Goal: Task Accomplishment & Management: Complete application form

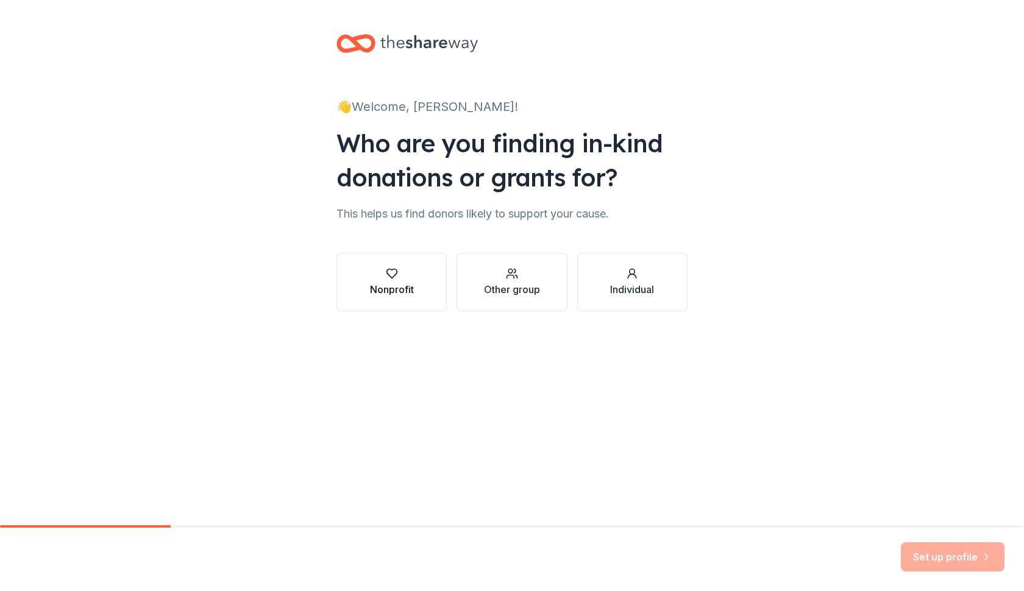
click at [383, 284] on div "Nonprofit" at bounding box center [392, 289] width 44 height 15
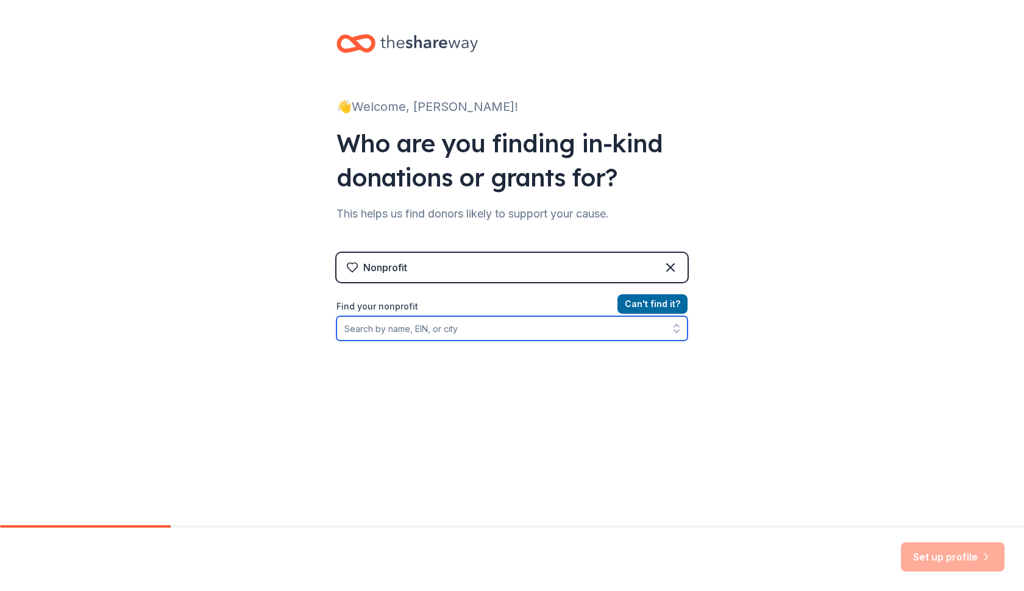
click at [422, 330] on input "Find your nonprofit" at bounding box center [511, 328] width 351 height 24
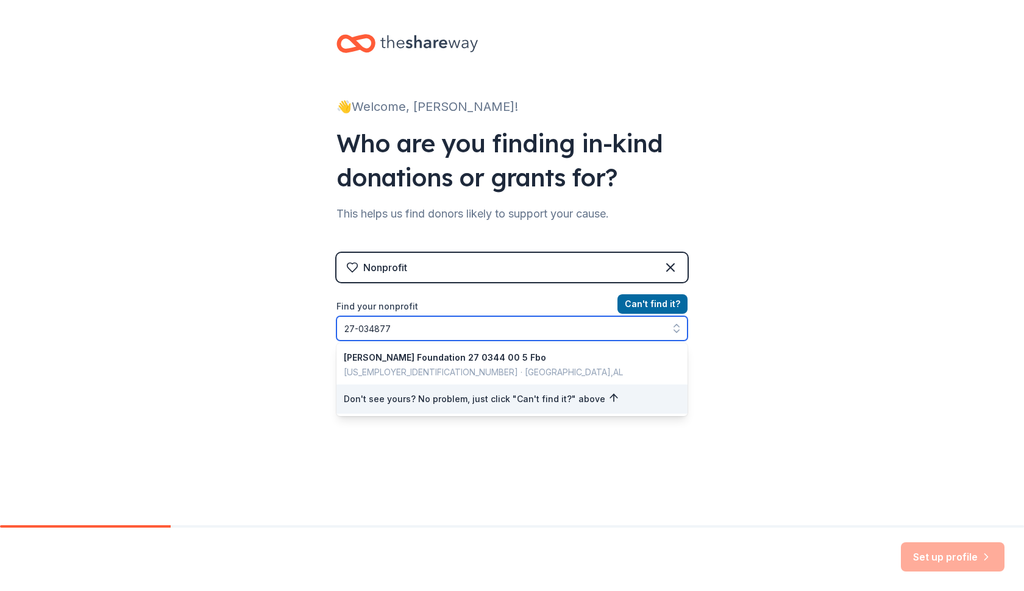
type input "[US_EMPLOYER_IDENTIFICATION_NUMBER]"
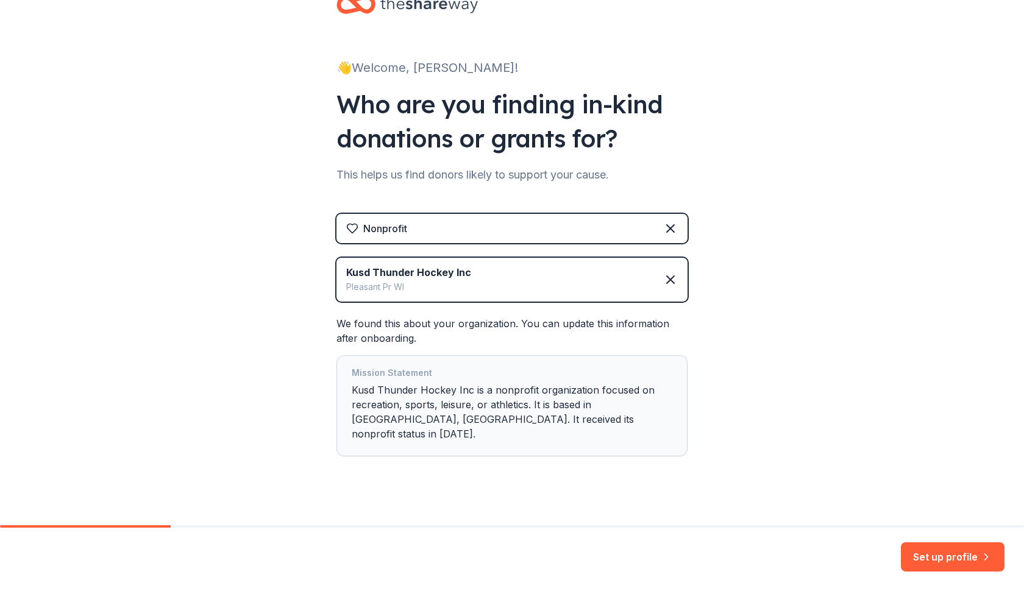
scroll to position [38, 0]
click at [938, 556] on button "Set up profile" at bounding box center [953, 556] width 104 height 29
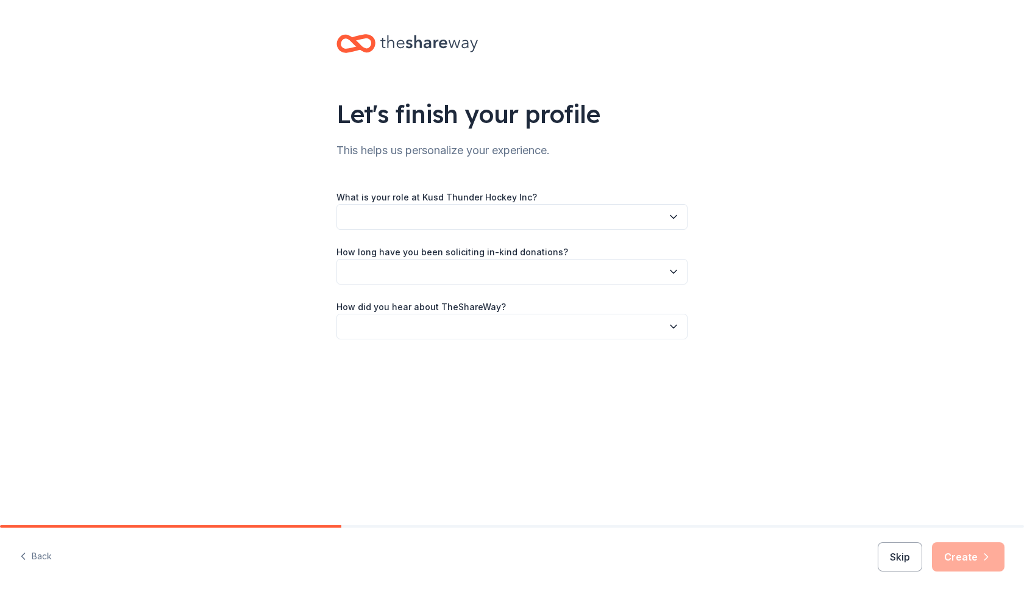
click at [670, 212] on icon "button" at bounding box center [673, 217] width 12 height 12
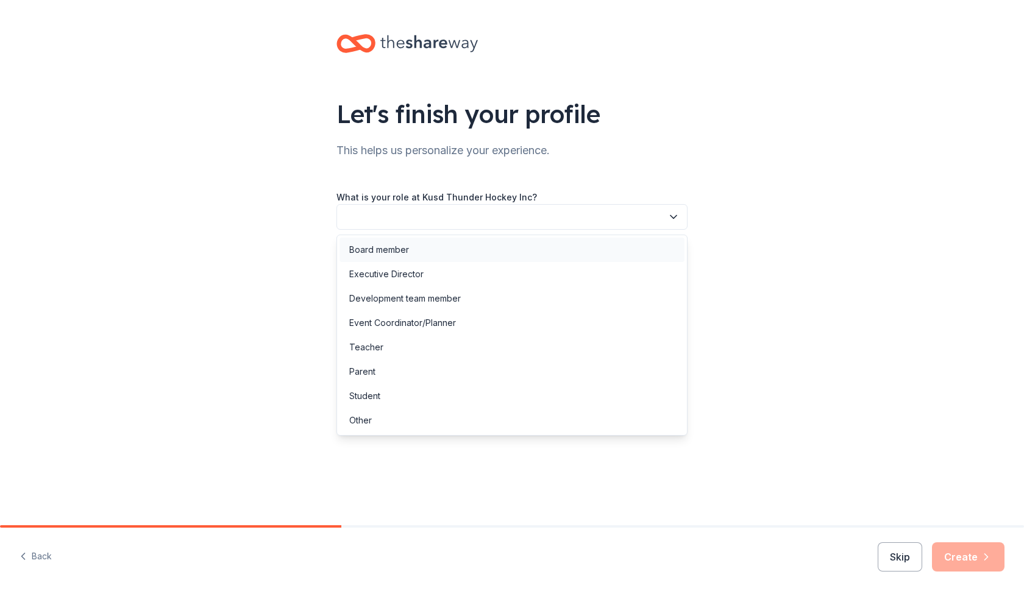
click at [488, 260] on div "Board member" at bounding box center [511, 250] width 345 height 24
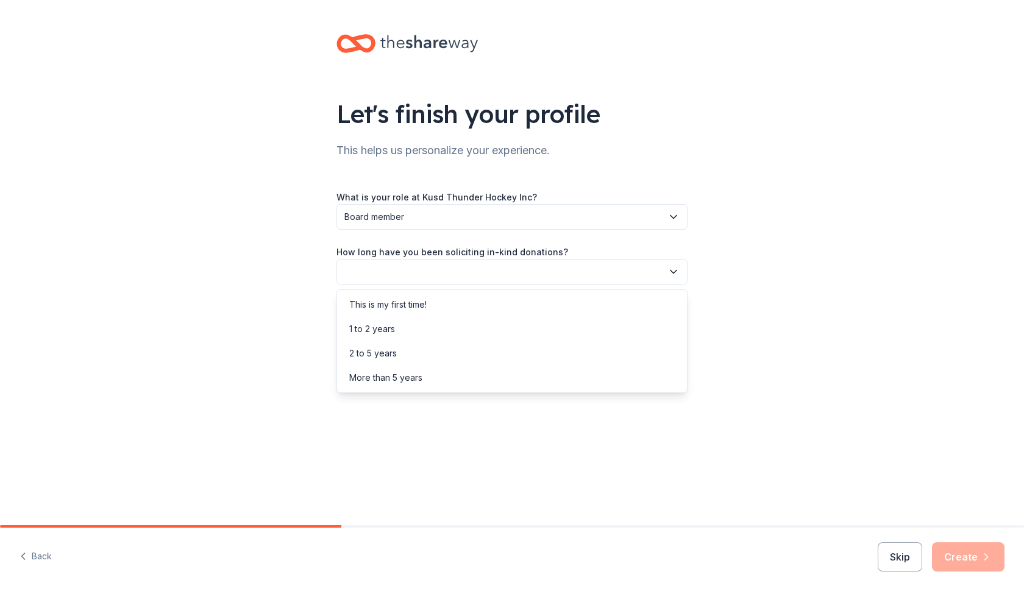
click at [486, 271] on button "button" at bounding box center [511, 272] width 351 height 26
click at [452, 303] on div "This is my first time!" at bounding box center [511, 304] width 345 height 24
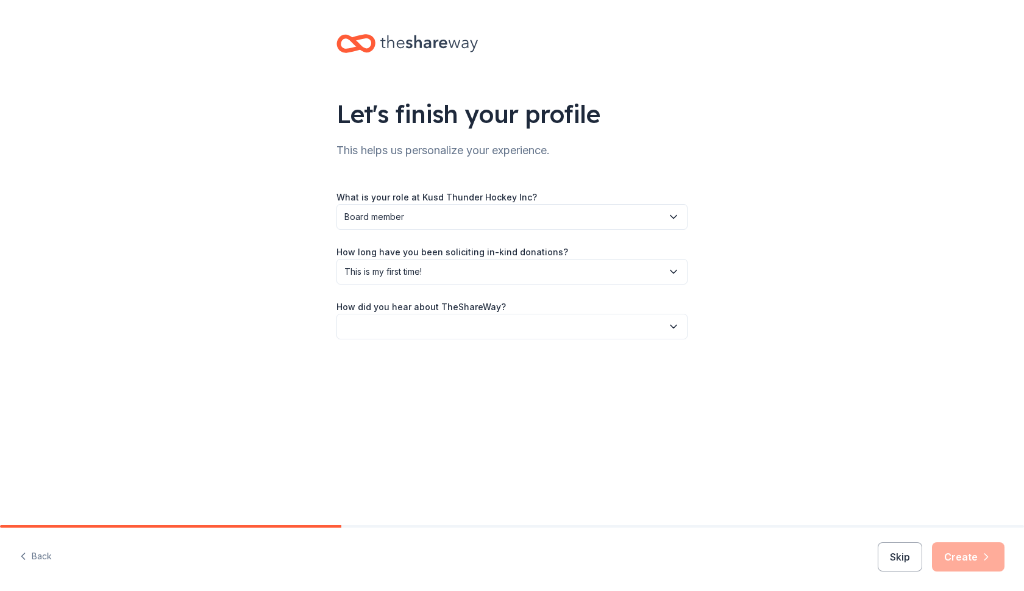
click at [442, 328] on button "button" at bounding box center [511, 327] width 351 height 26
click at [425, 378] on div "Online search" at bounding box center [511, 384] width 345 height 24
click at [962, 555] on button "Create" at bounding box center [968, 556] width 73 height 29
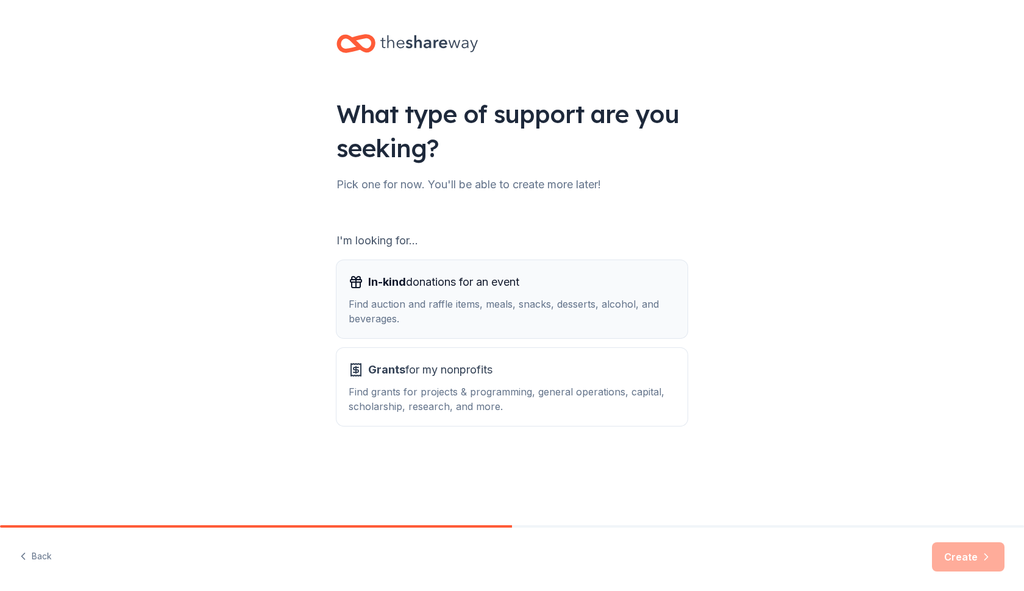
click at [482, 307] on div "Find auction and raffle items, meals, snacks, desserts, alcohol, and beverages." at bounding box center [512, 311] width 327 height 29
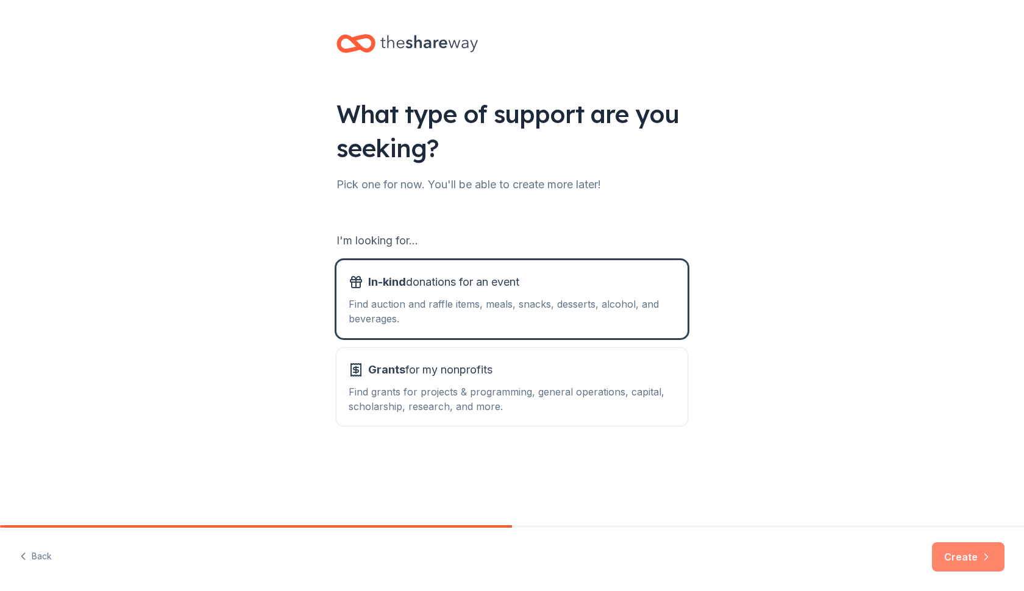
click at [961, 562] on button "Create" at bounding box center [968, 556] width 73 height 29
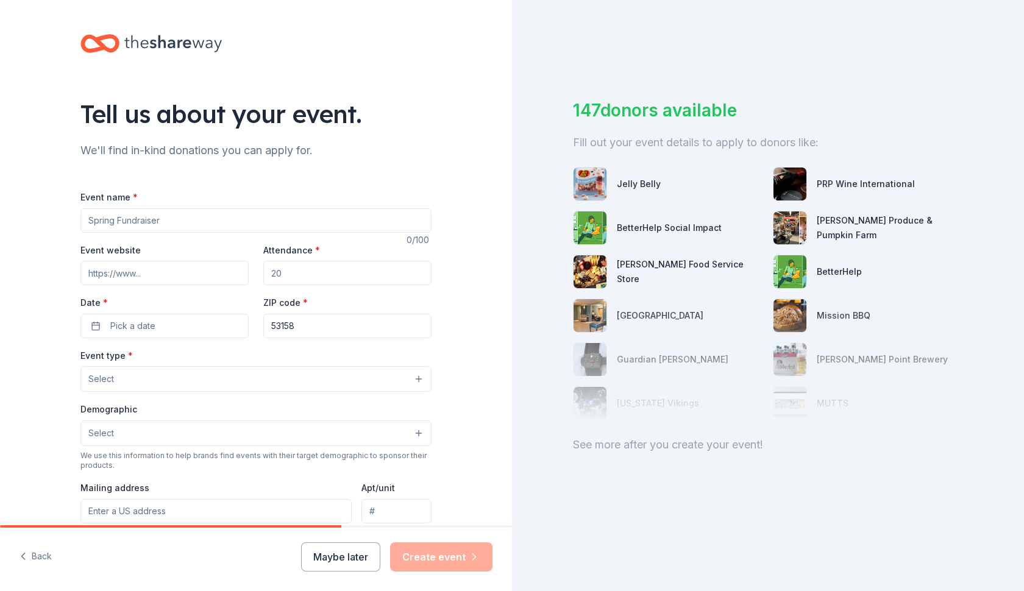
click at [420, 220] on input "Event name *" at bounding box center [255, 220] width 351 height 24
click at [287, 217] on input "Event name *" at bounding box center [255, 220] width 351 height 24
type input "Kenosha Thunder High School Hockey Team"
click at [188, 277] on input "Event website" at bounding box center [164, 273] width 168 height 24
type input "www.kenoshathunder.com"
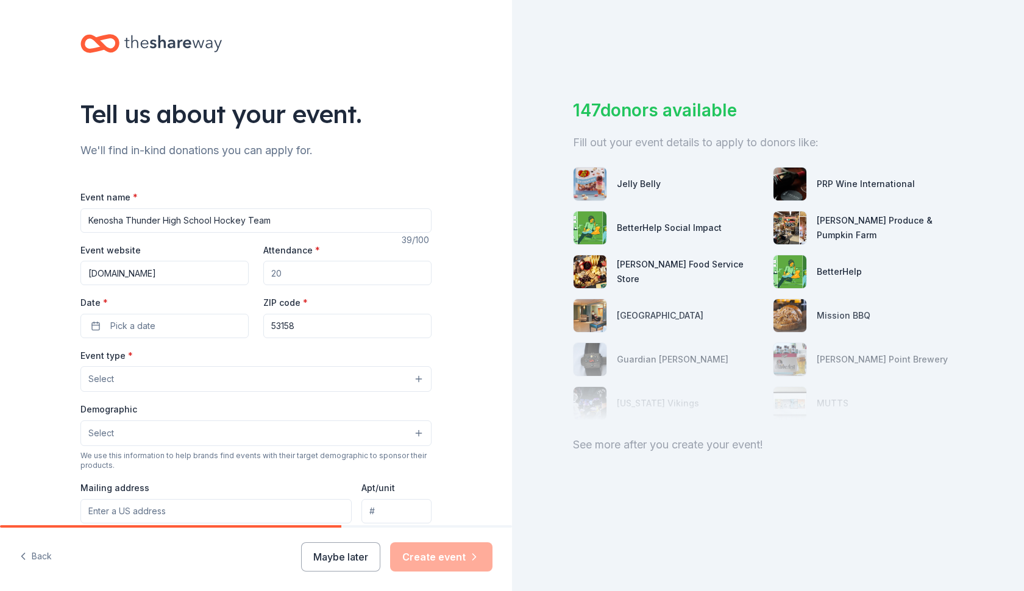
click at [318, 269] on input "Attendance *" at bounding box center [347, 273] width 168 height 24
click at [306, 277] on input "Attendance *" at bounding box center [347, 273] width 168 height 24
click at [293, 273] on input "Attendance *" at bounding box center [347, 273] width 168 height 24
click at [289, 273] on input "Attendance *" at bounding box center [347, 273] width 168 height 24
type input "1"
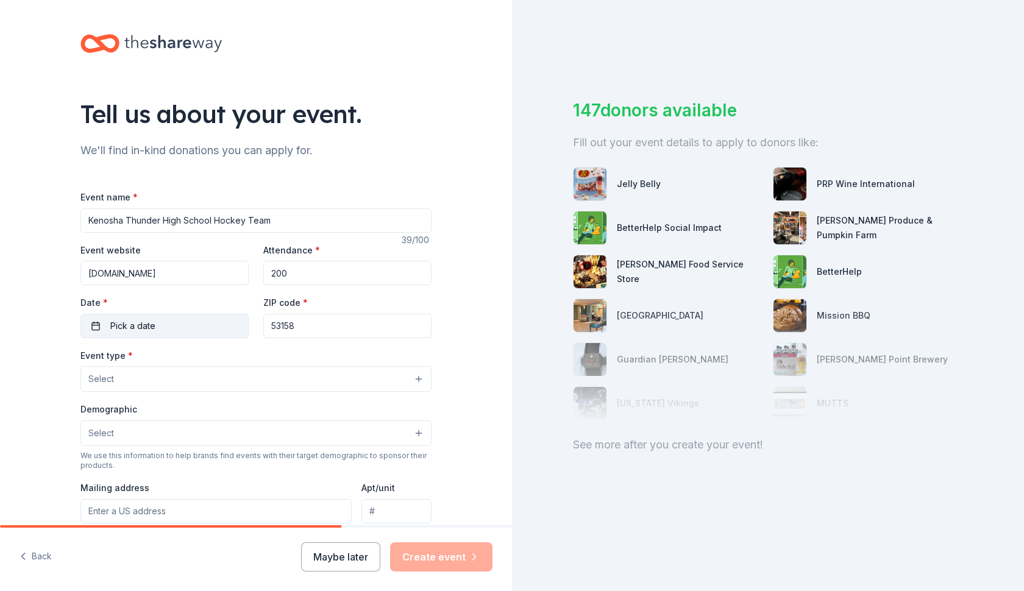
type input "200"
click at [227, 320] on button "Pick a date" at bounding box center [164, 326] width 168 height 24
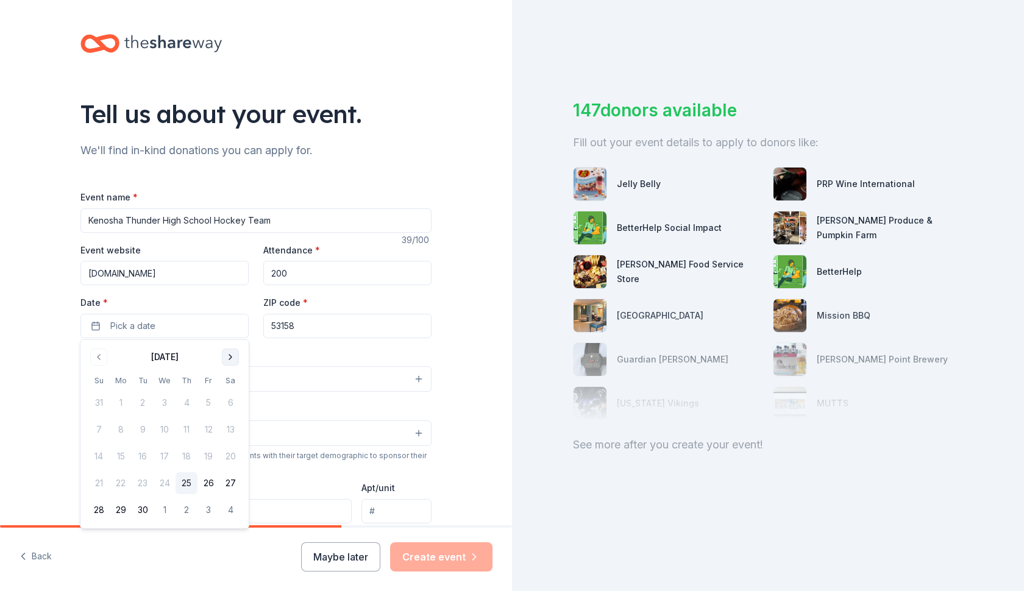
click at [230, 356] on button "Go to next month" at bounding box center [230, 357] width 17 height 17
click at [230, 427] on button "8" at bounding box center [230, 430] width 22 height 22
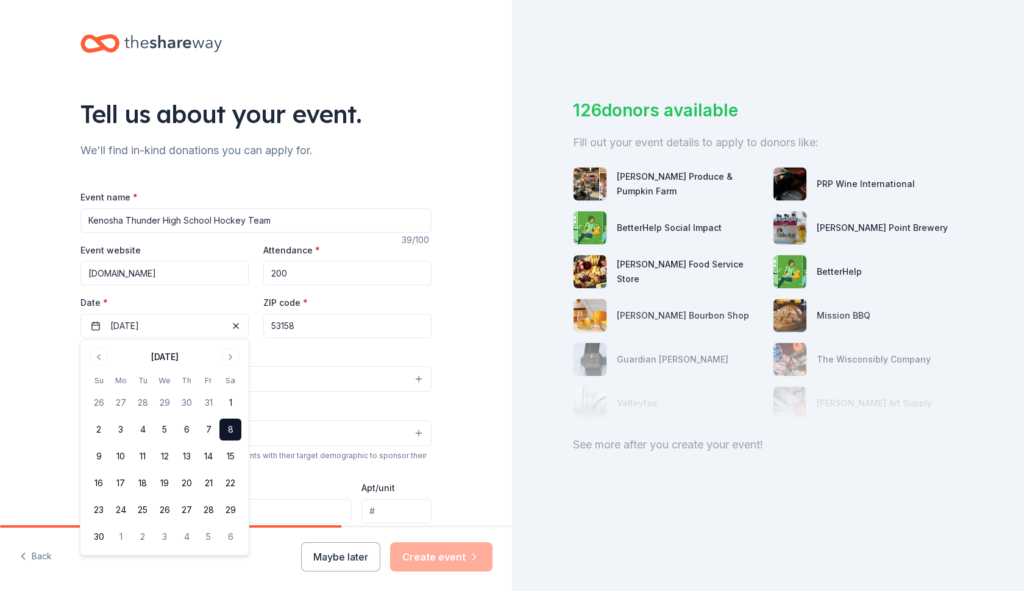
click at [319, 356] on div "Event type * Select" at bounding box center [255, 370] width 351 height 44
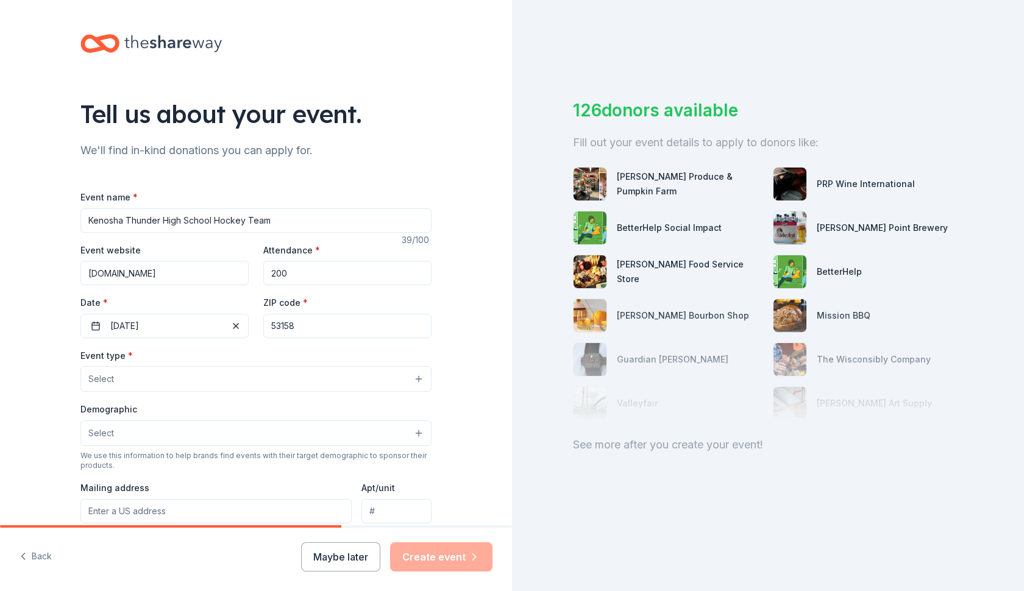
click at [277, 222] on input "Kenosha Thunder High School Hockey Team" at bounding box center [255, 220] width 351 height 24
type input "Kenosha Thunder High School Hockey Team Fundraiser"
click at [239, 380] on button "Select" at bounding box center [255, 379] width 351 height 26
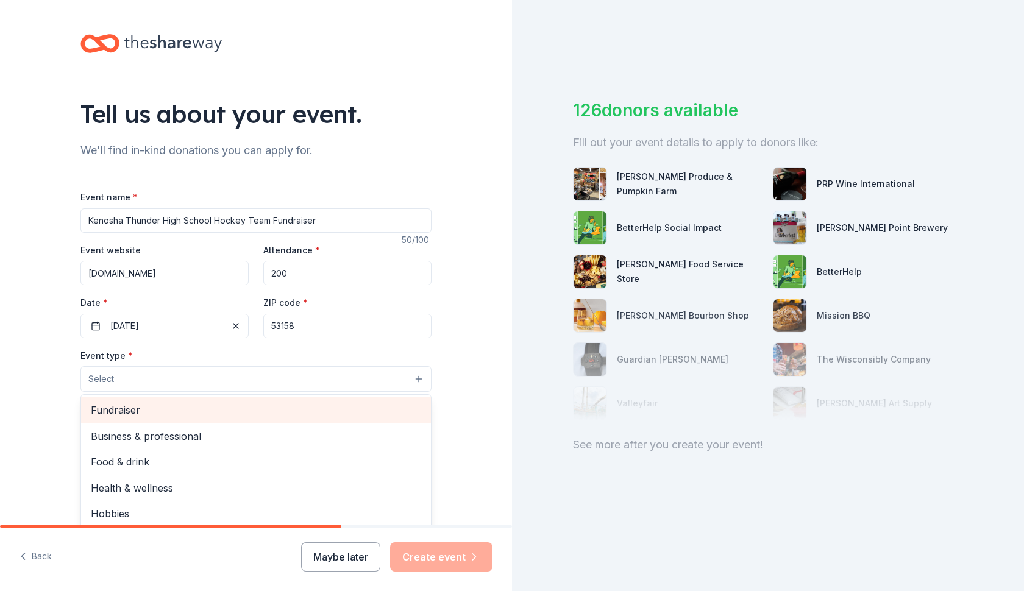
click at [225, 405] on span "Fundraiser" at bounding box center [256, 410] width 330 height 16
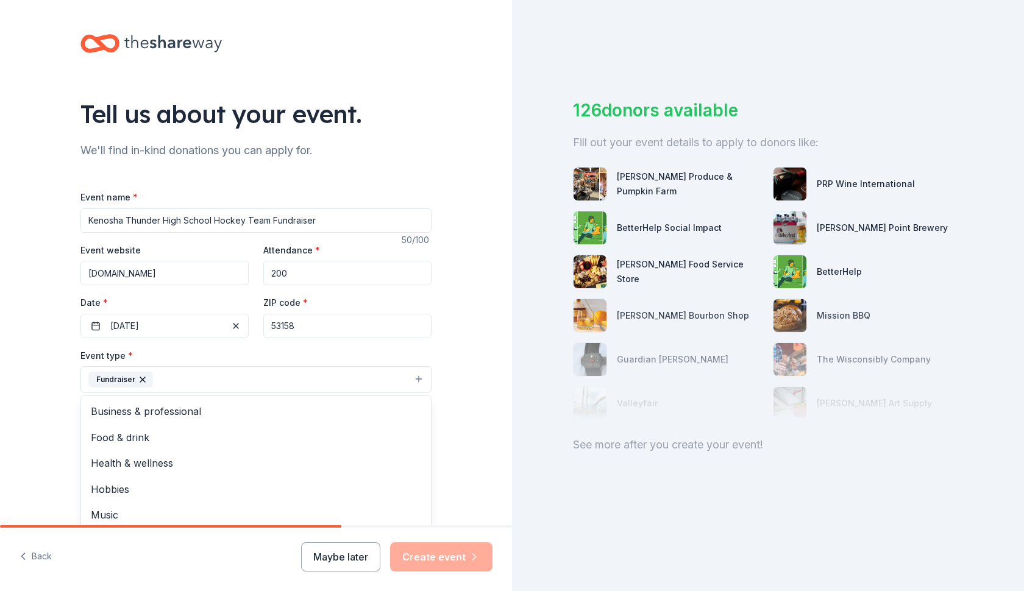
click at [462, 423] on div "Tell us about your event. We'll find in-kind donations you can apply for. Event…" at bounding box center [256, 406] width 512 height 812
click at [416, 381] on button "Fundraiser" at bounding box center [255, 379] width 351 height 27
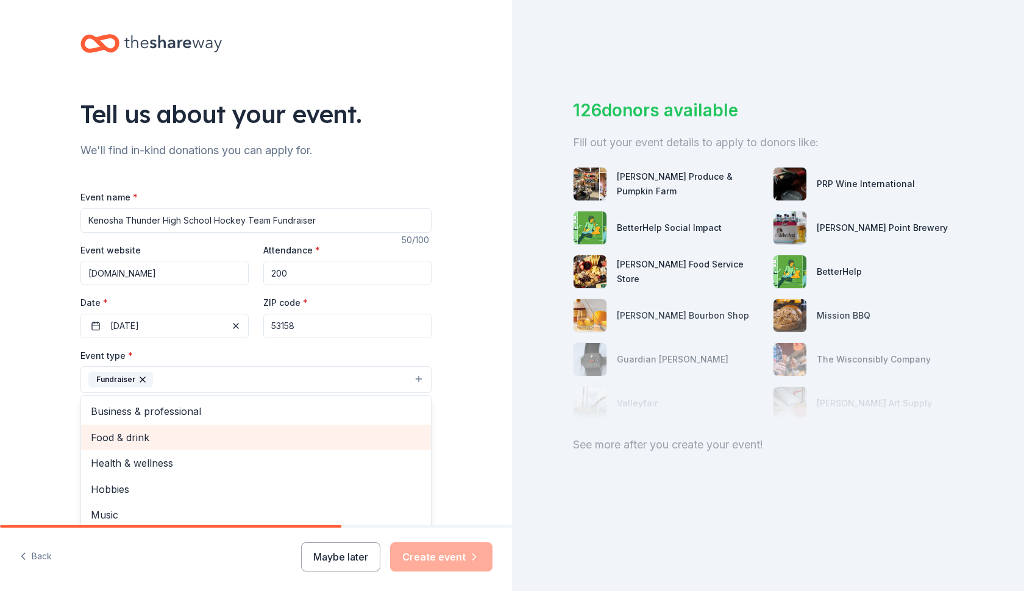
click at [294, 430] on span "Food & drink" at bounding box center [256, 438] width 330 height 16
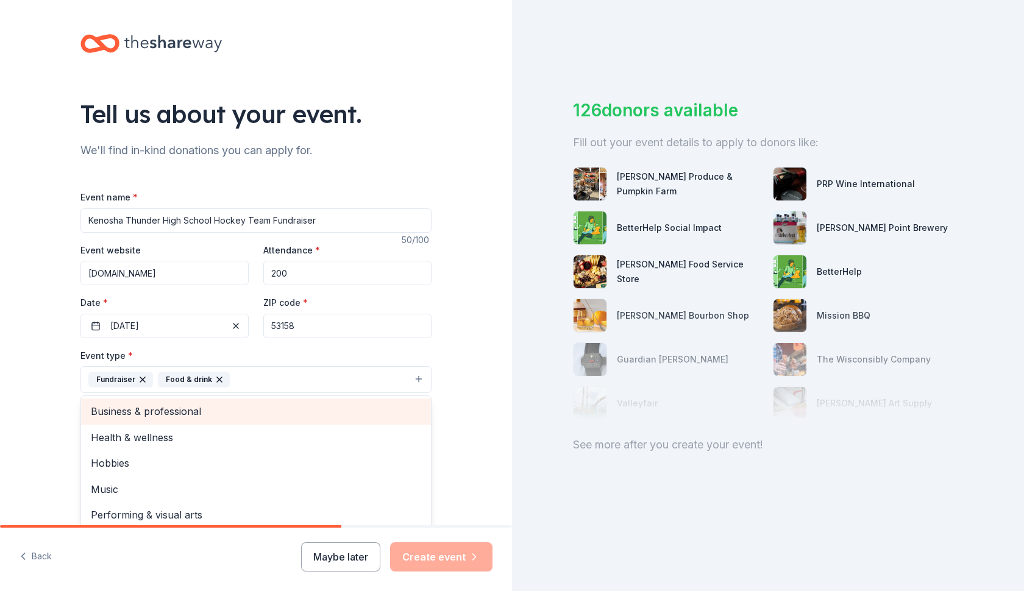
click at [293, 410] on span "Business & professional" at bounding box center [256, 411] width 330 height 16
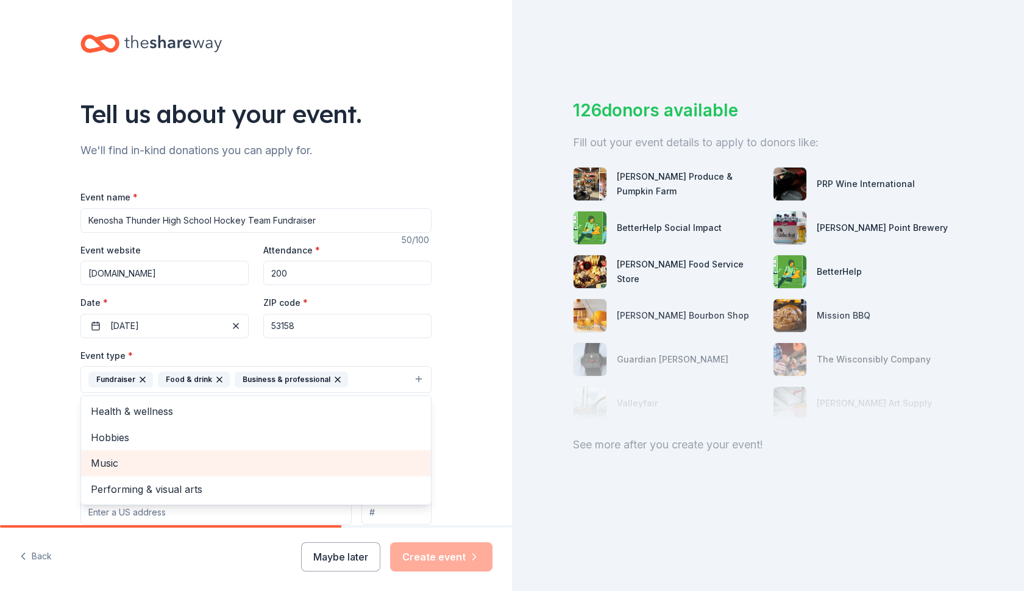
click at [230, 459] on span "Music" at bounding box center [256, 463] width 330 height 16
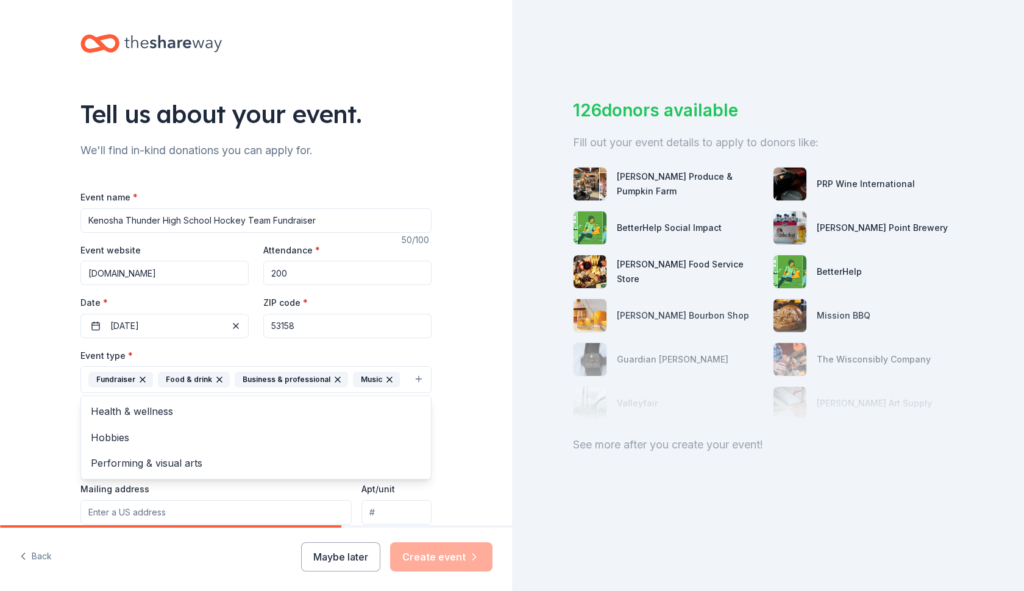
click at [490, 448] on div "Tell us about your event. We'll find in-kind donations you can apply for. Event…" at bounding box center [256, 406] width 512 height 812
click at [388, 438] on button "Select" at bounding box center [255, 435] width 351 height 26
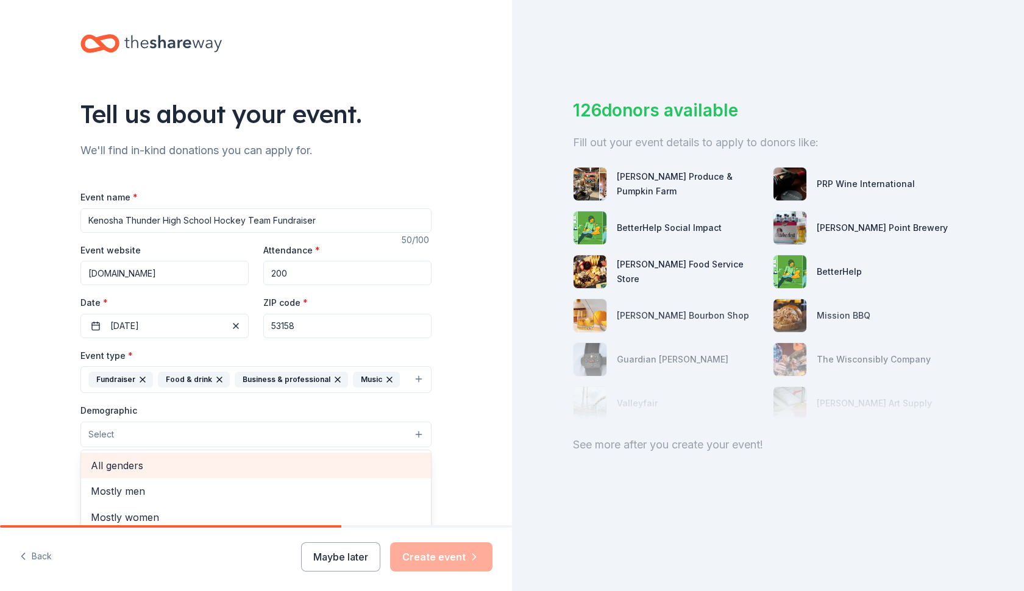
click at [322, 469] on span "All genders" at bounding box center [256, 466] width 330 height 16
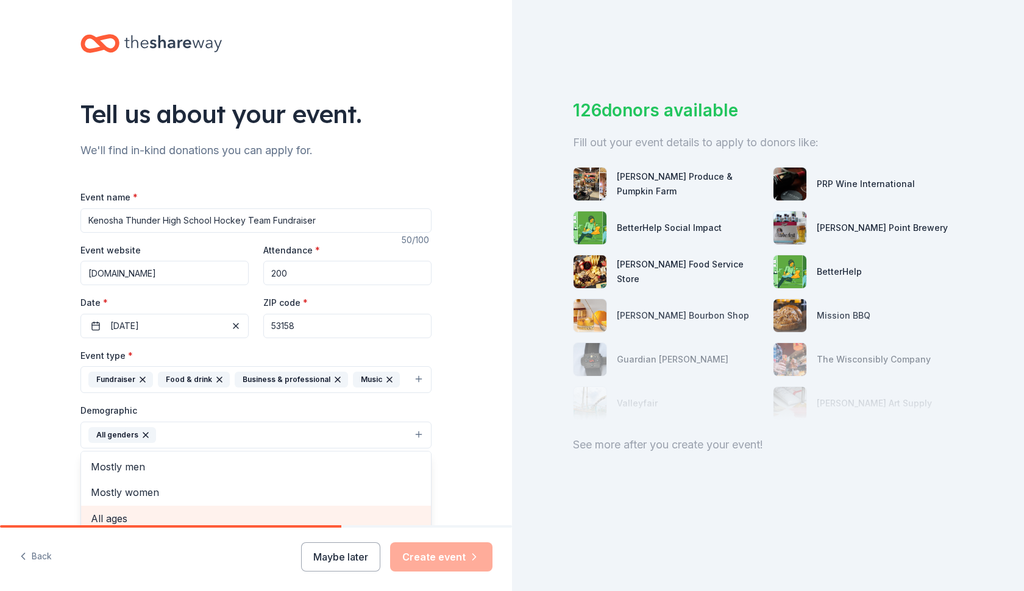
click at [355, 514] on span "All ages" at bounding box center [256, 519] width 330 height 16
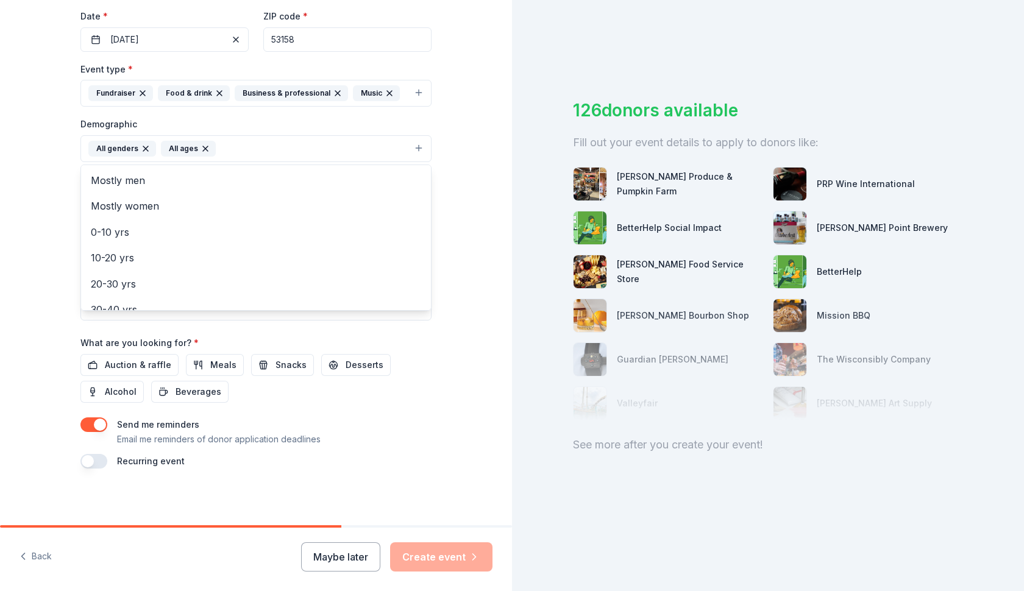
scroll to position [285, 0]
click at [124, 363] on div "Event name * Kenosha Thunder High School Hockey Team Fundraiser 50 /100 Event w…" at bounding box center [255, 186] width 351 height 565
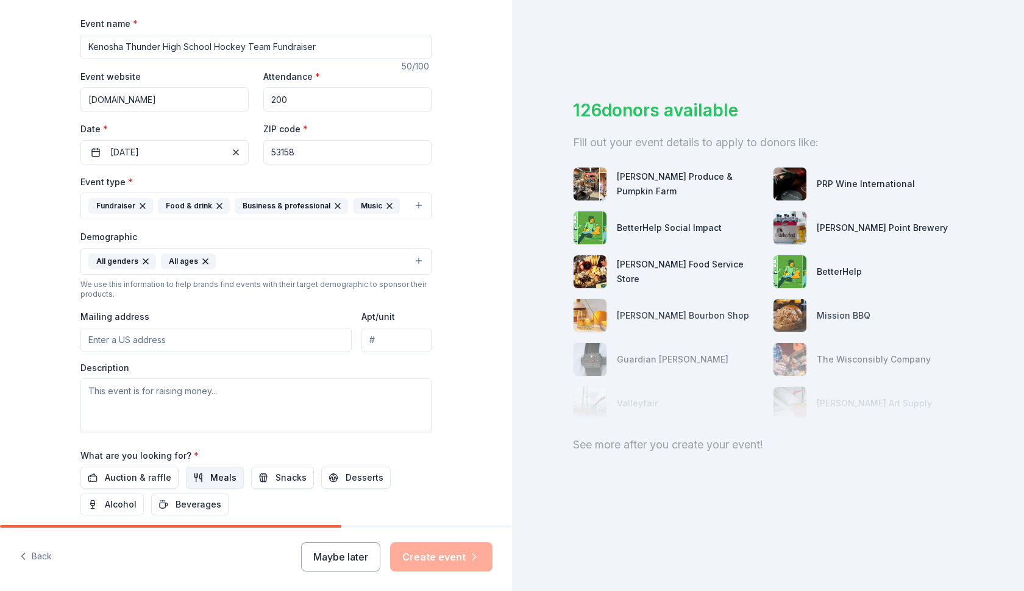
scroll to position [157, 0]
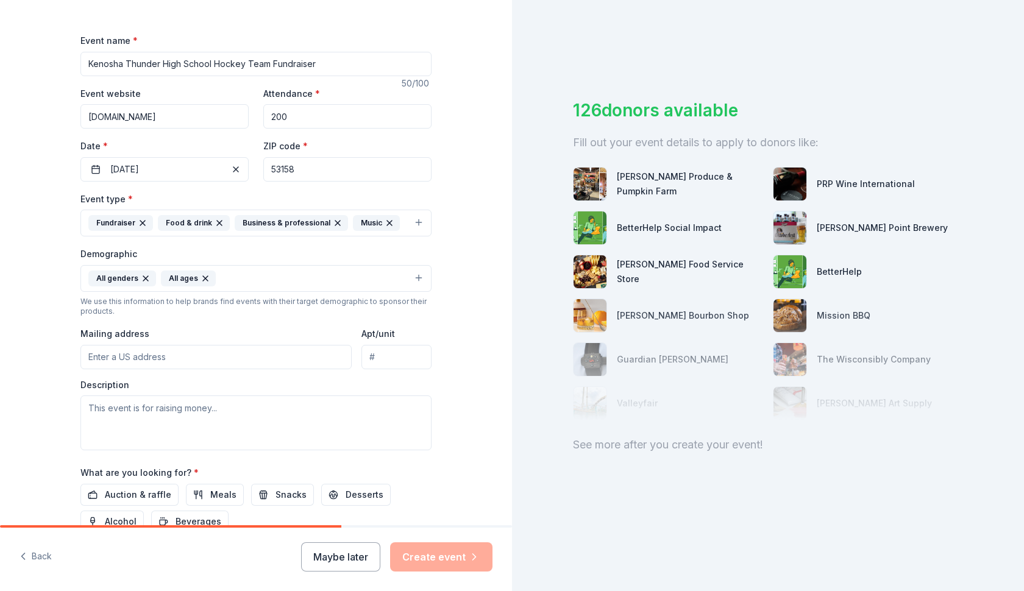
click at [333, 275] on button "All genders All ages" at bounding box center [255, 278] width 351 height 27
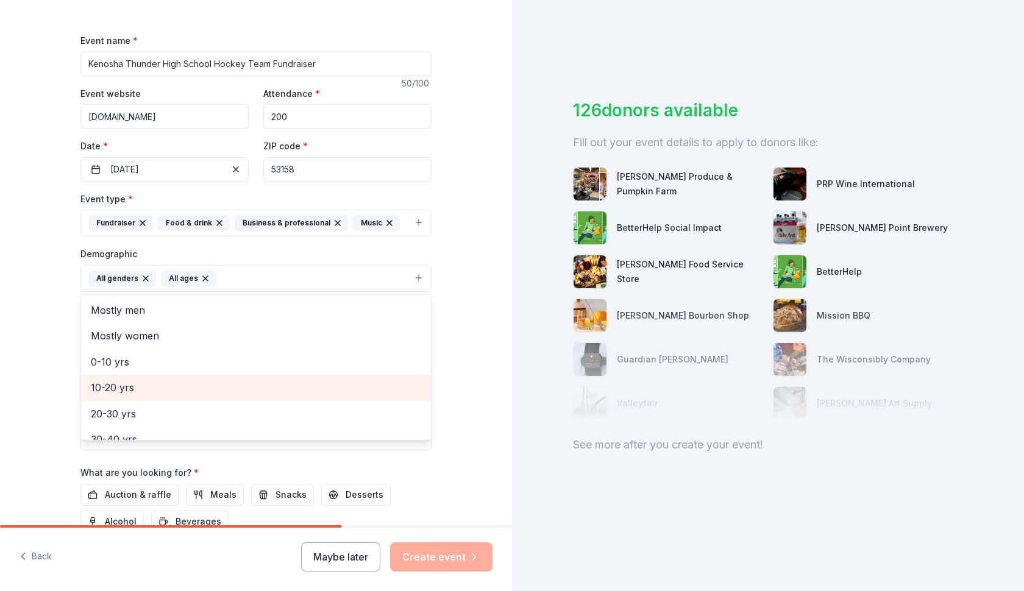
click at [193, 386] on span "10-20 yrs" at bounding box center [256, 388] width 330 height 16
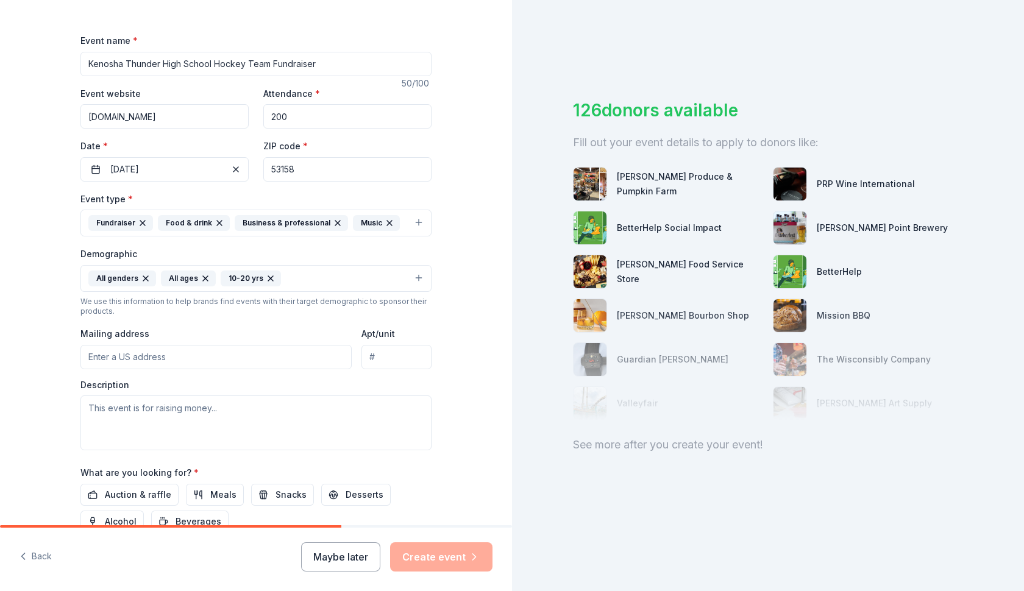
click at [296, 283] on button "All genders All ages 10-20 yrs" at bounding box center [255, 278] width 351 height 27
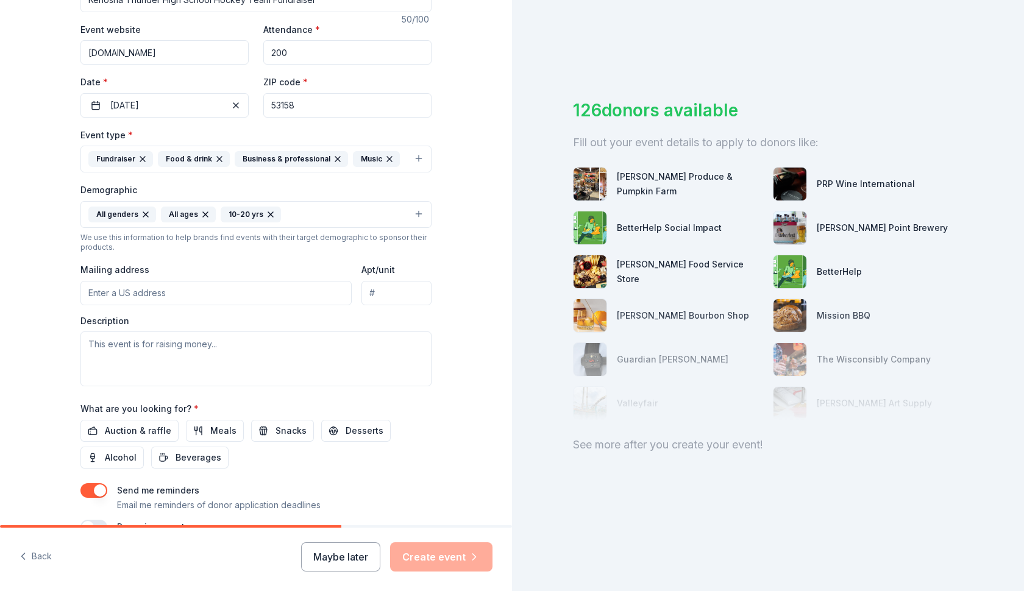
scroll to position [223, 0]
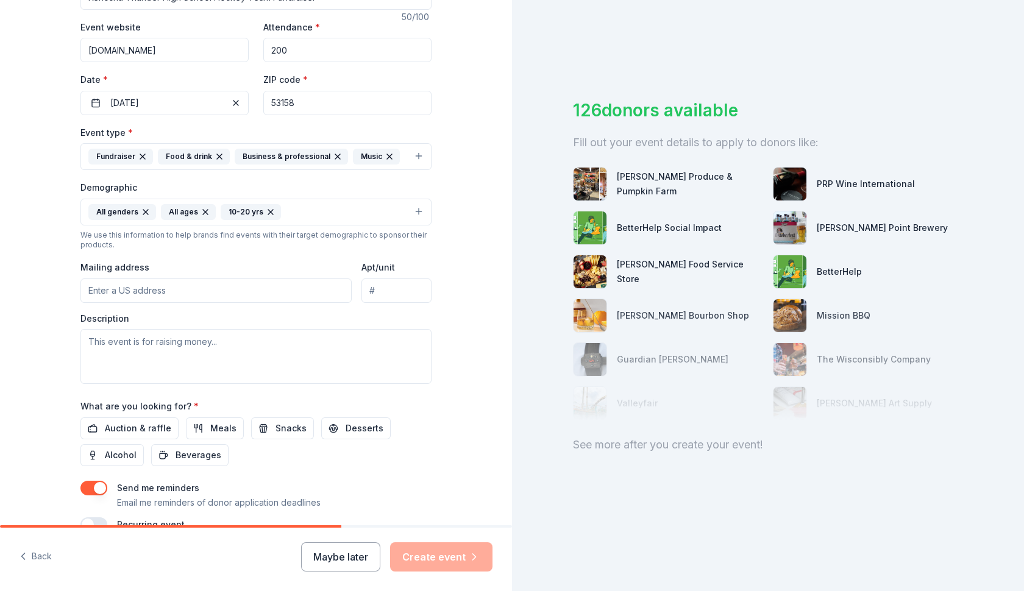
click at [253, 287] on input "Mailing address" at bounding box center [215, 290] width 271 height 24
type input "11958 24th Court, Pleasant Prairie, WI, 53158"
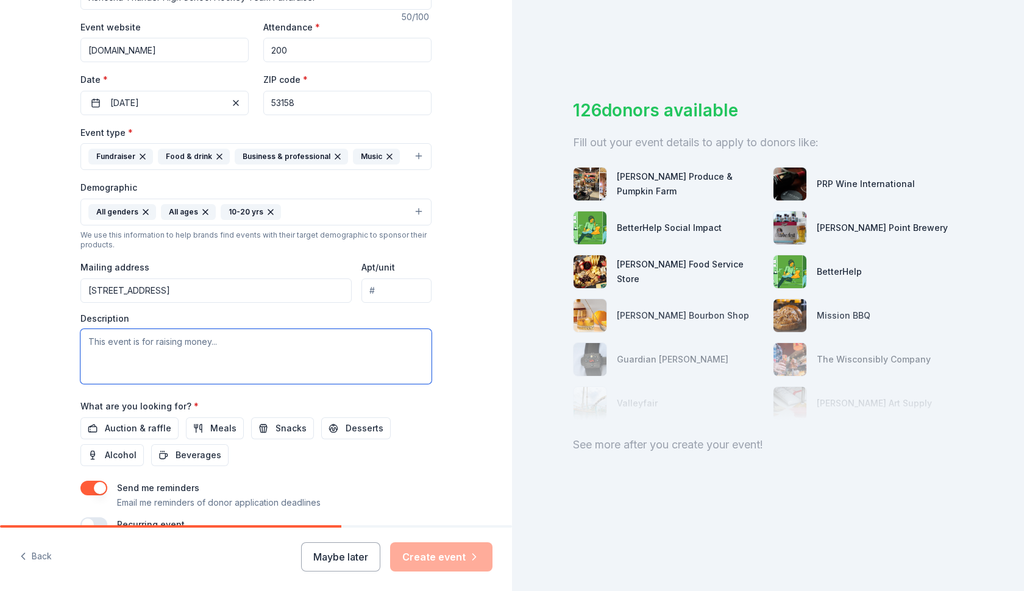
click at [145, 350] on textarea at bounding box center [255, 356] width 351 height 55
type textarea "A"
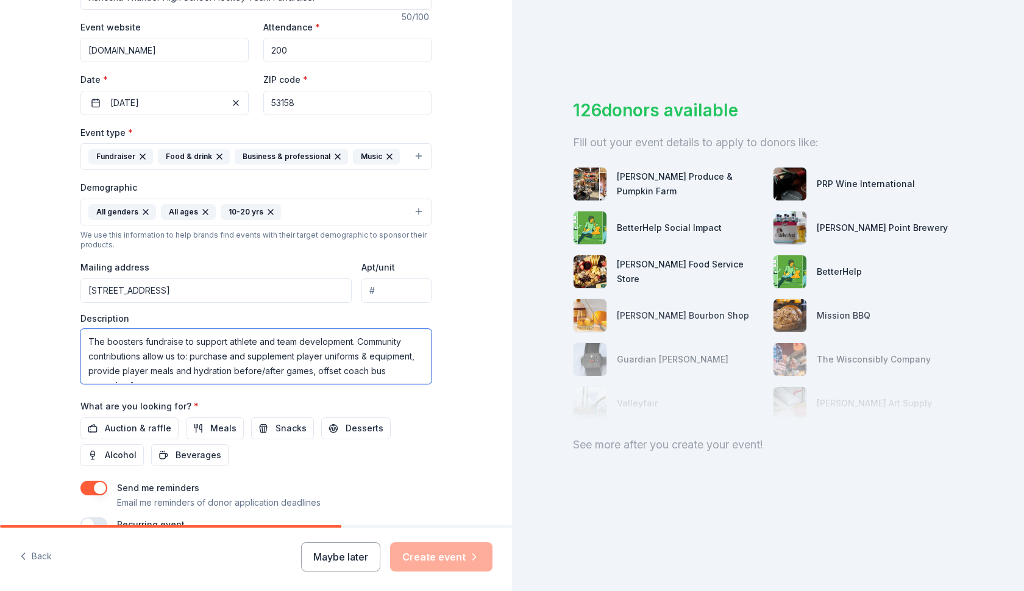
scroll to position [7, 0]
type textarea "The boosters fundraise to support athlete and team development. Community contr…"
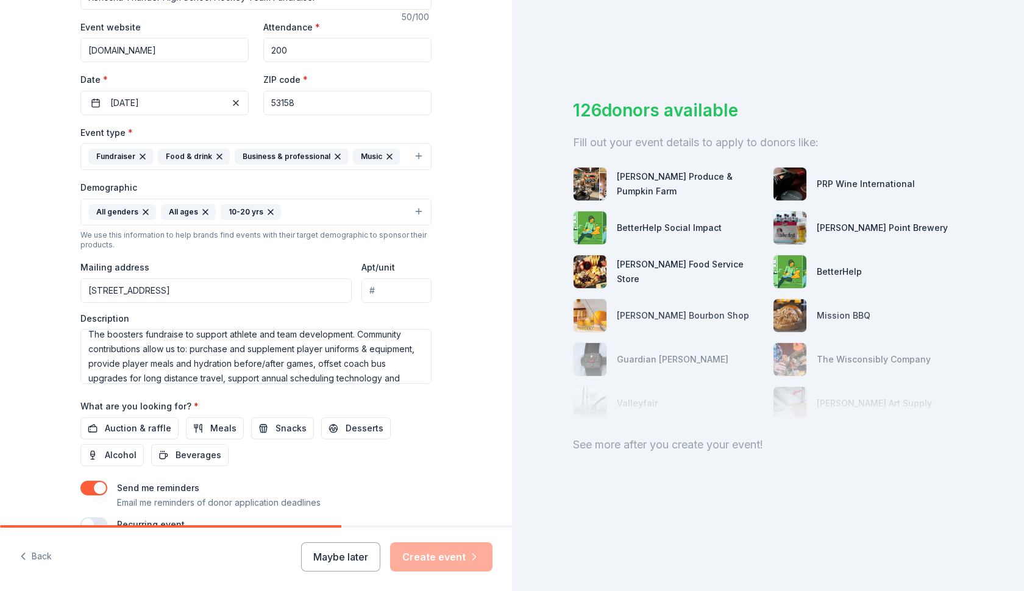
click at [318, 457] on div "Auction & raffle Meals Snacks Desserts Alcohol Beverages" at bounding box center [255, 441] width 351 height 49
click at [152, 425] on span "Auction & raffle" at bounding box center [138, 428] width 66 height 15
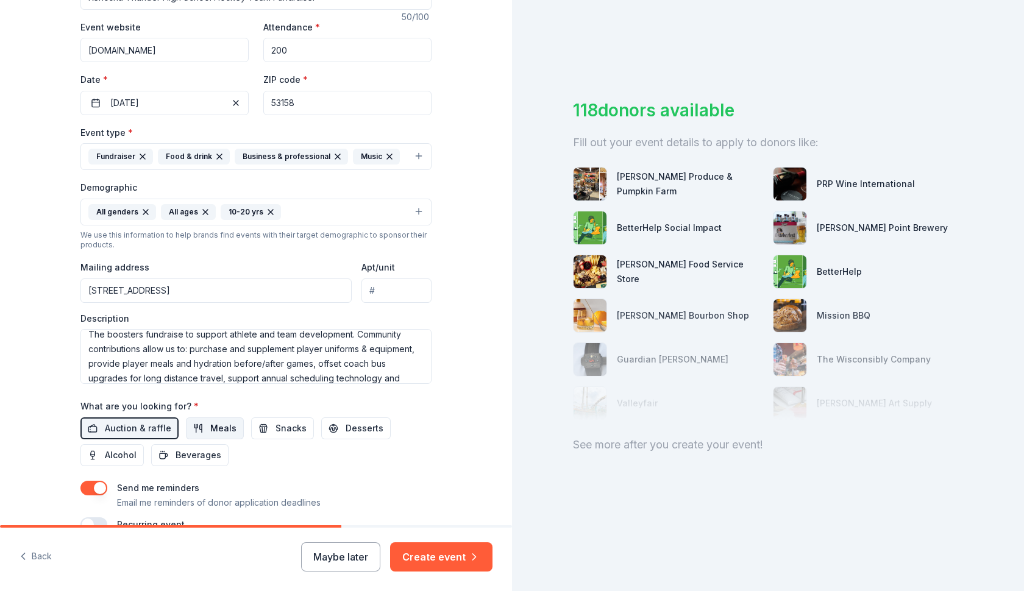
click at [218, 425] on span "Meals" at bounding box center [223, 428] width 26 height 15
click at [283, 425] on span "Snacks" at bounding box center [290, 428] width 31 height 15
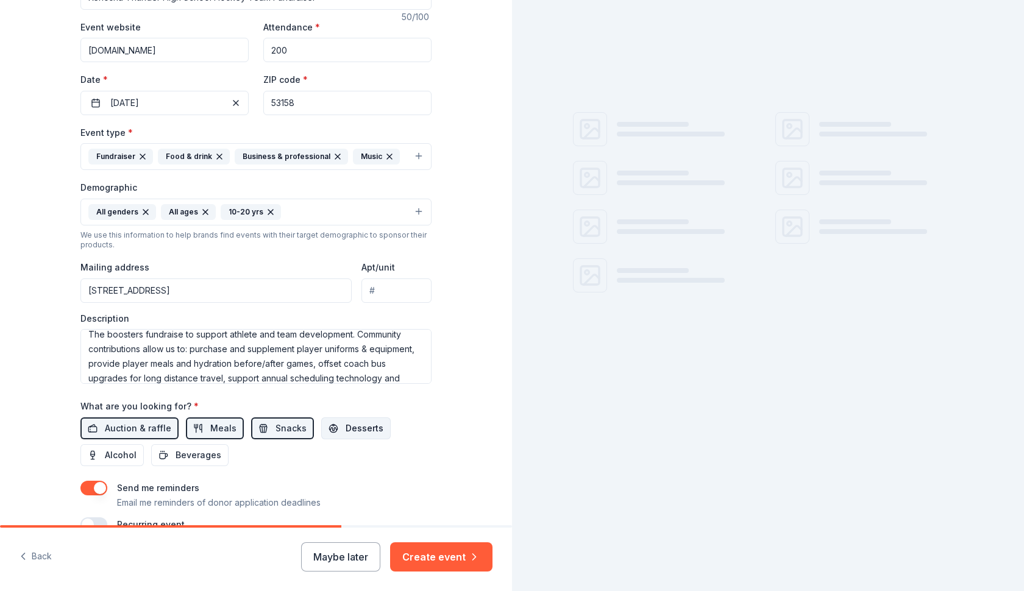
click at [345, 425] on span "Desserts" at bounding box center [364, 428] width 38 height 15
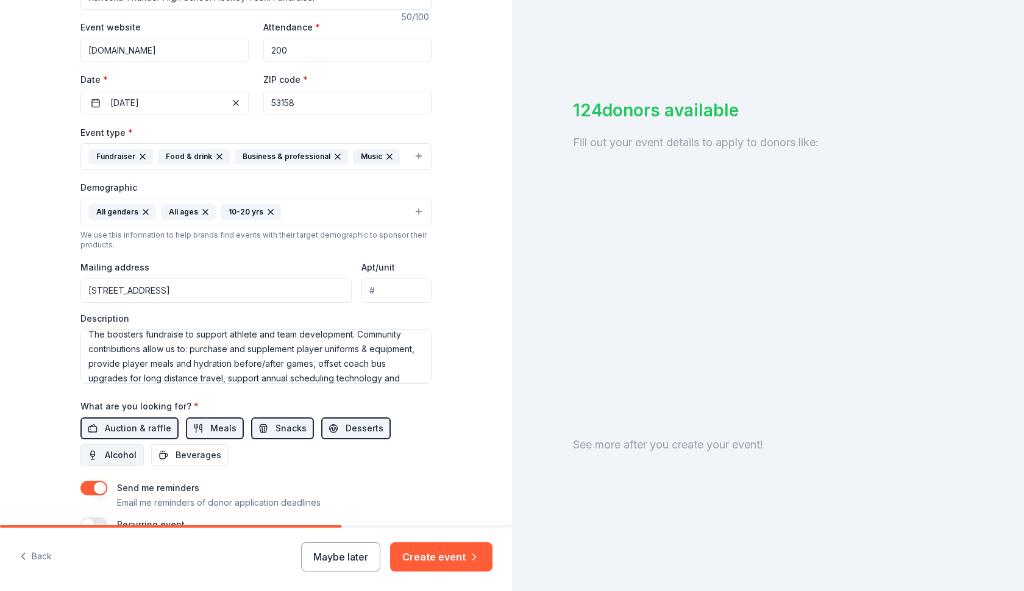
click at [113, 455] on span "Alcohol" at bounding box center [121, 455] width 32 height 15
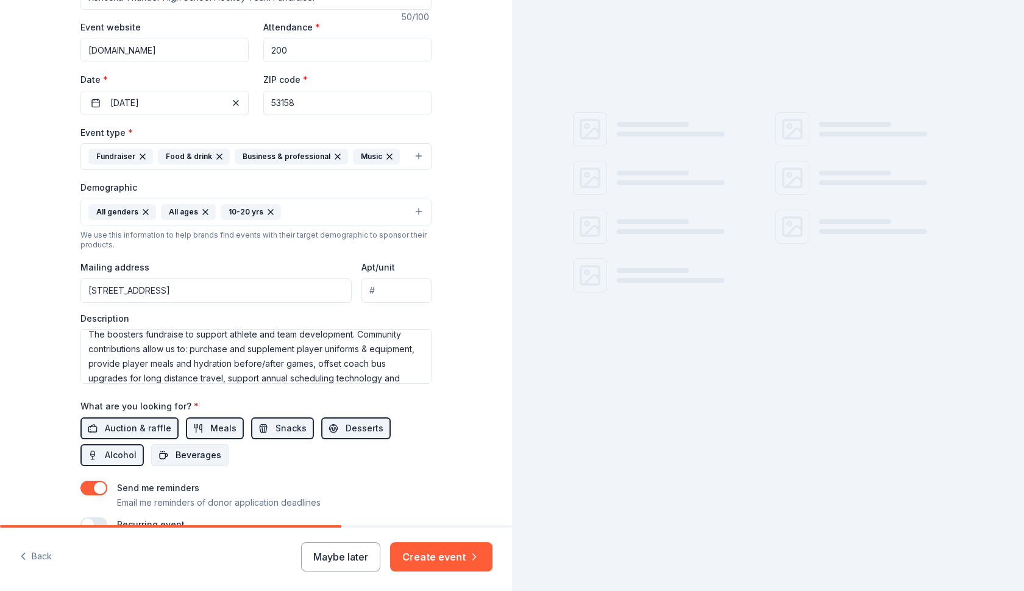
click at [182, 452] on span "Beverages" at bounding box center [198, 455] width 46 height 15
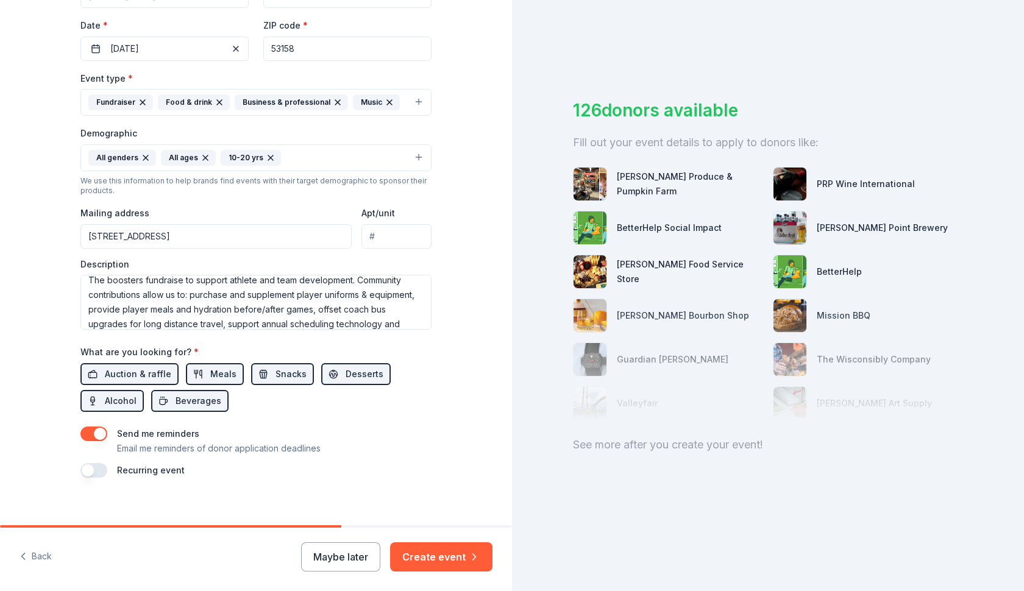
scroll to position [285, 0]
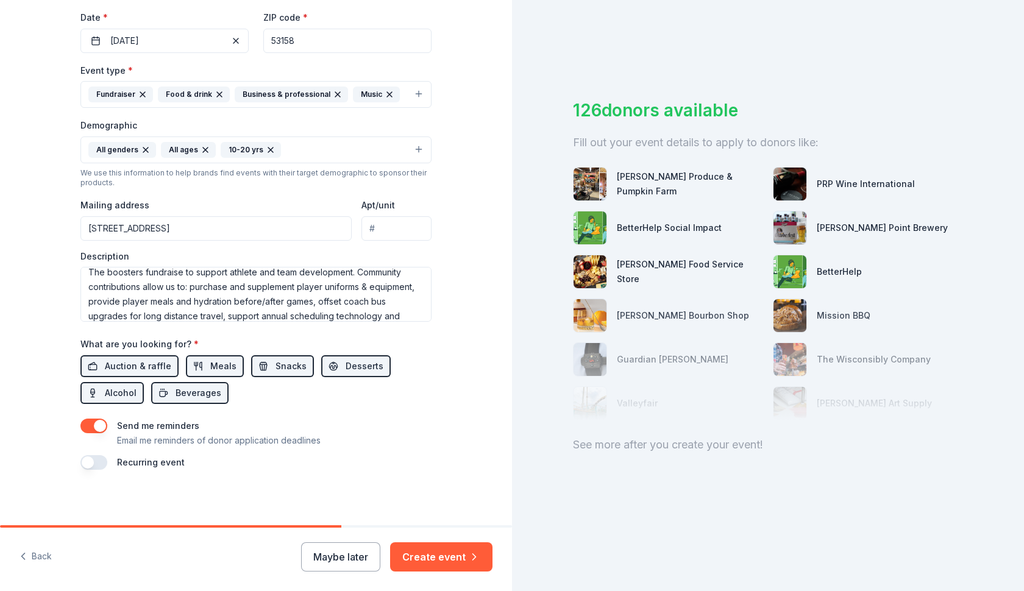
click at [91, 456] on button "button" at bounding box center [93, 462] width 27 height 15
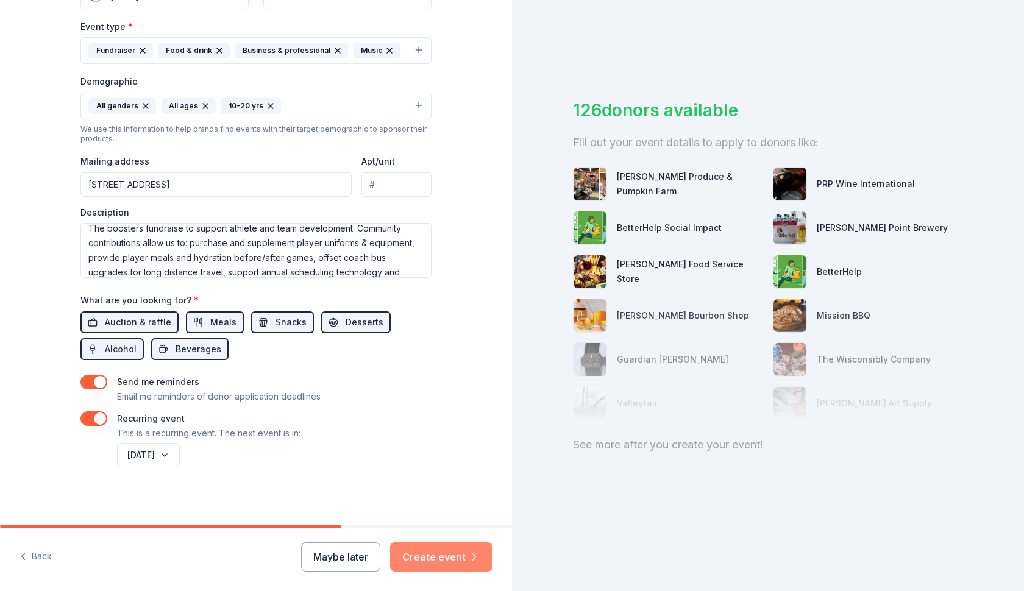
scroll to position [0, 0]
click at [437, 558] on button "Create event" at bounding box center [441, 556] width 102 height 29
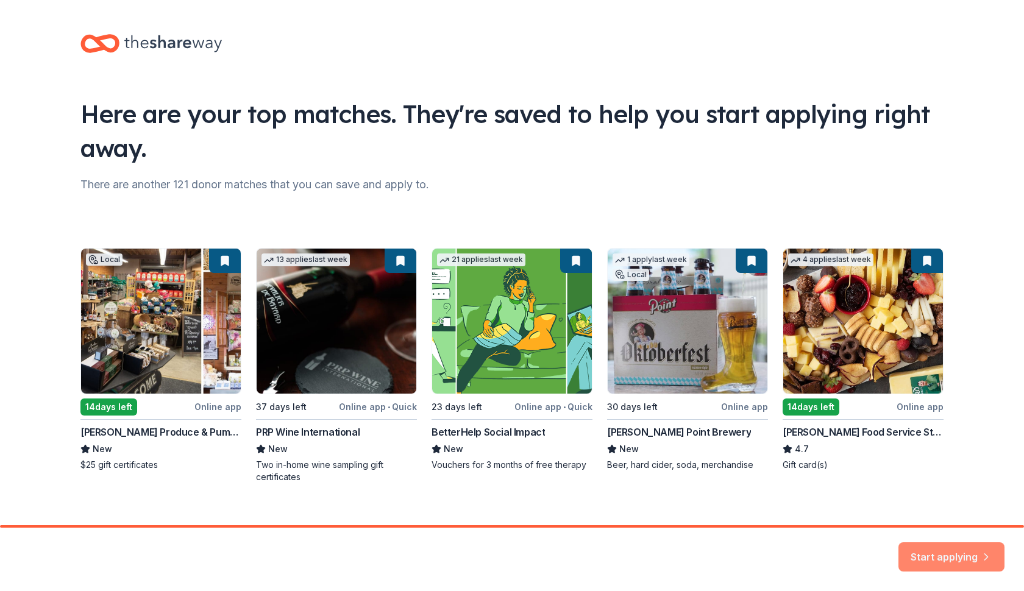
click at [949, 547] on button "Start applying" at bounding box center [951, 549] width 106 height 29
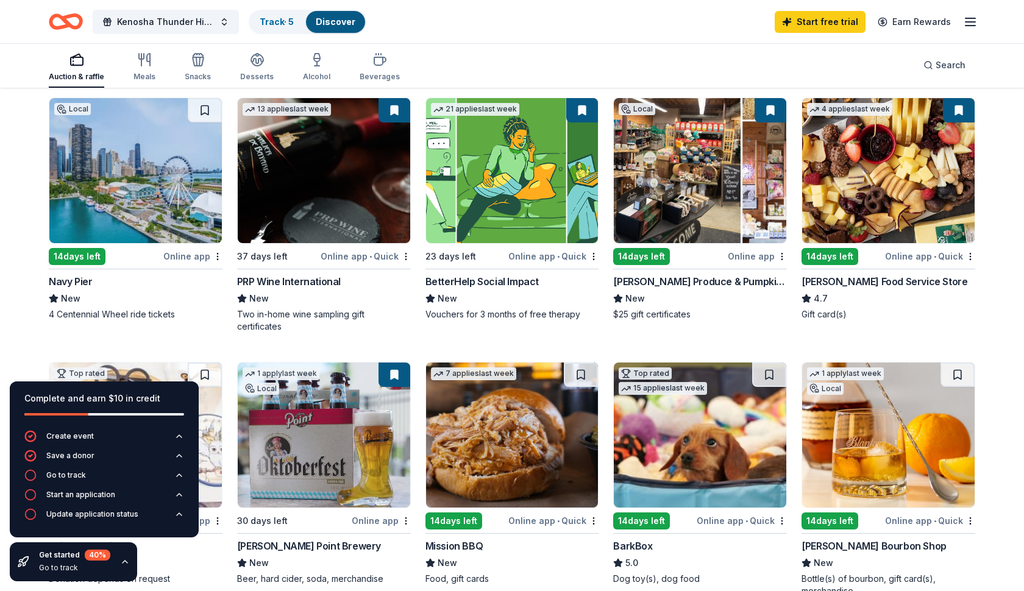
scroll to position [128, 0]
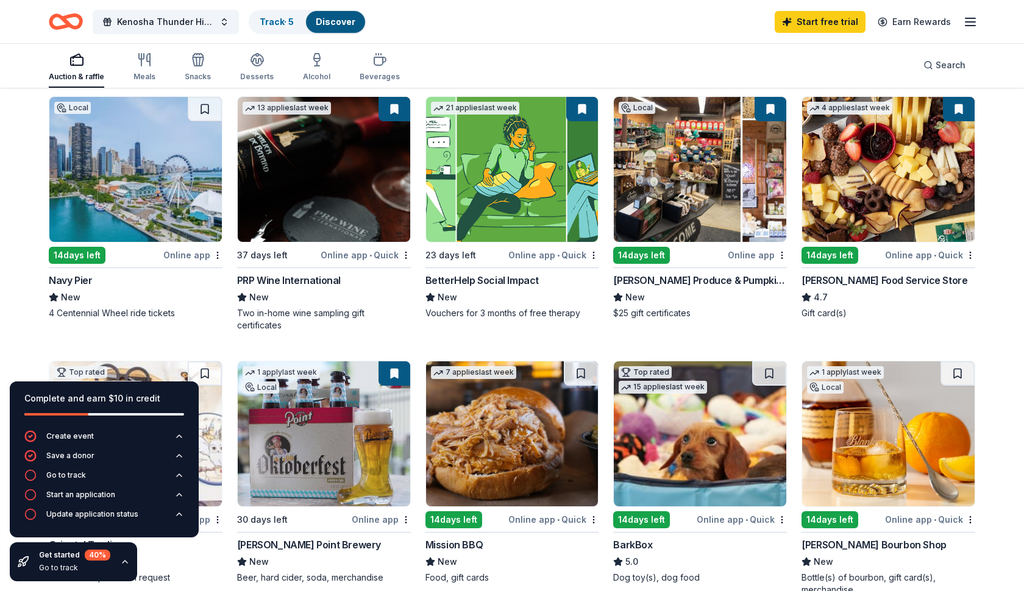
click at [177, 252] on div "Online app" at bounding box center [192, 254] width 59 height 15
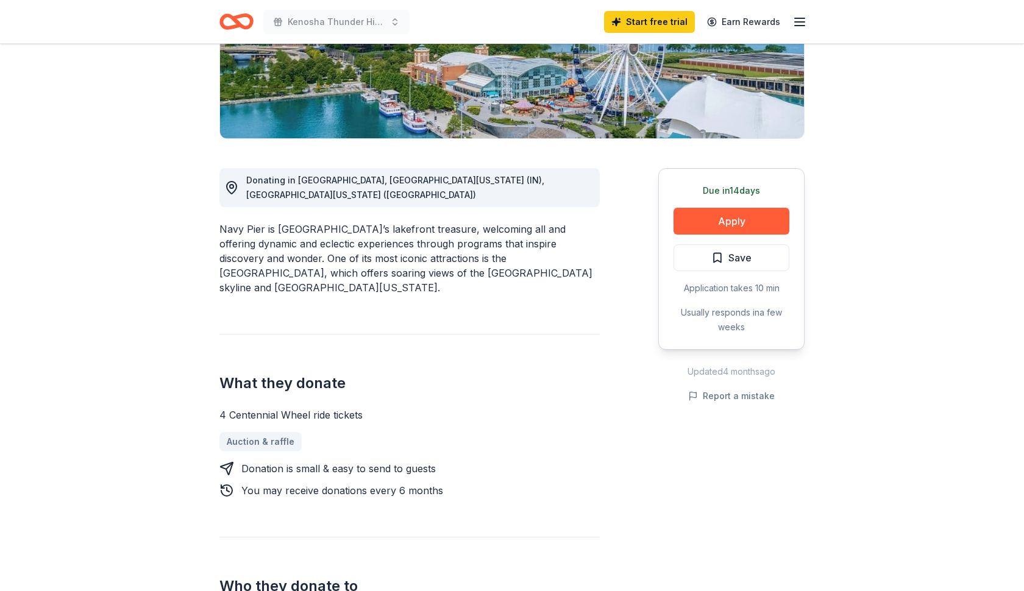
scroll to position [257, 0]
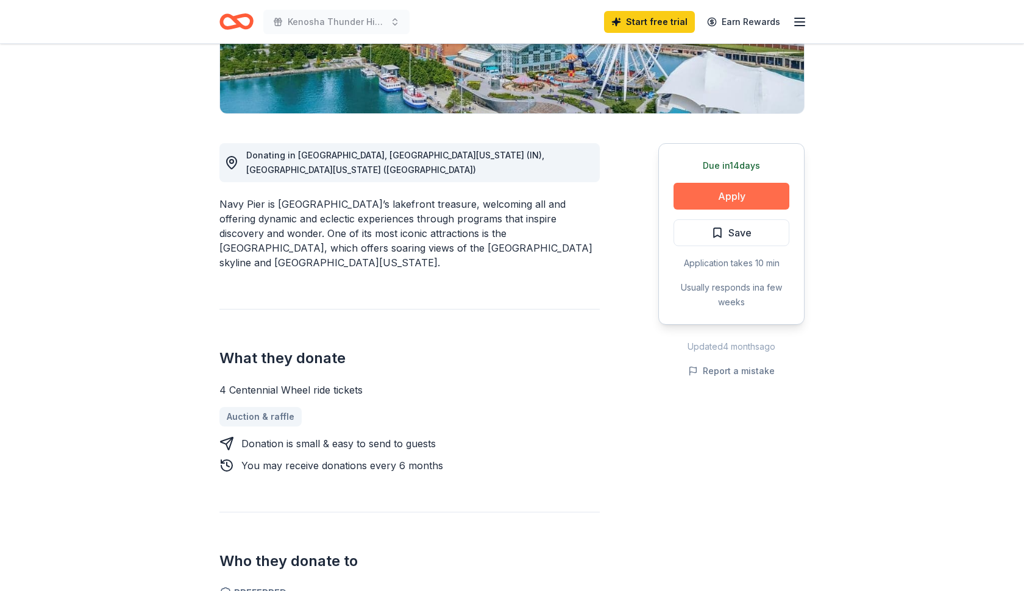
click at [735, 201] on button "Apply" at bounding box center [731, 196] width 116 height 27
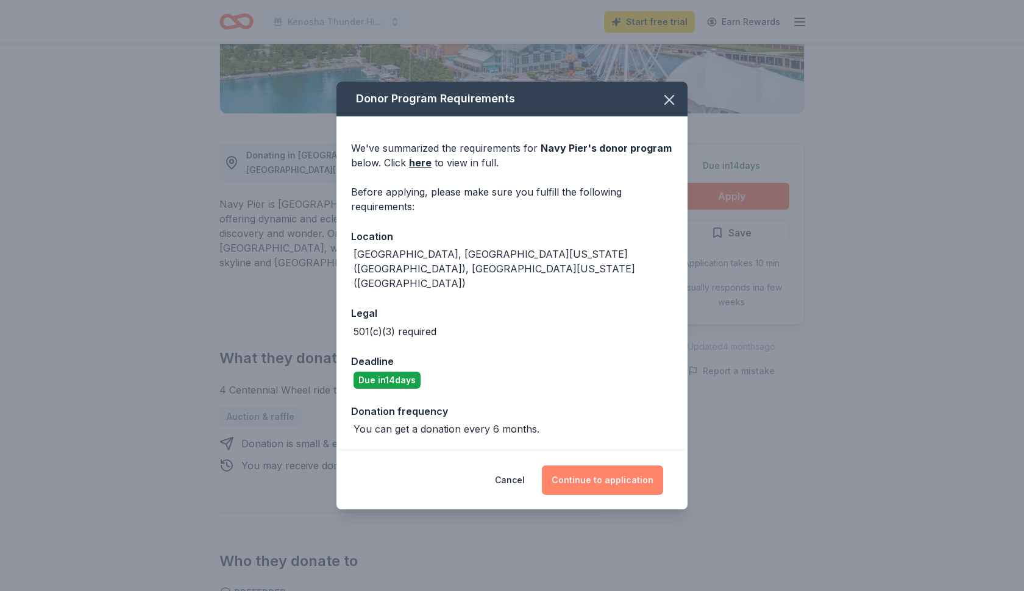
click at [608, 473] on button "Continue to application" at bounding box center [602, 480] width 121 height 29
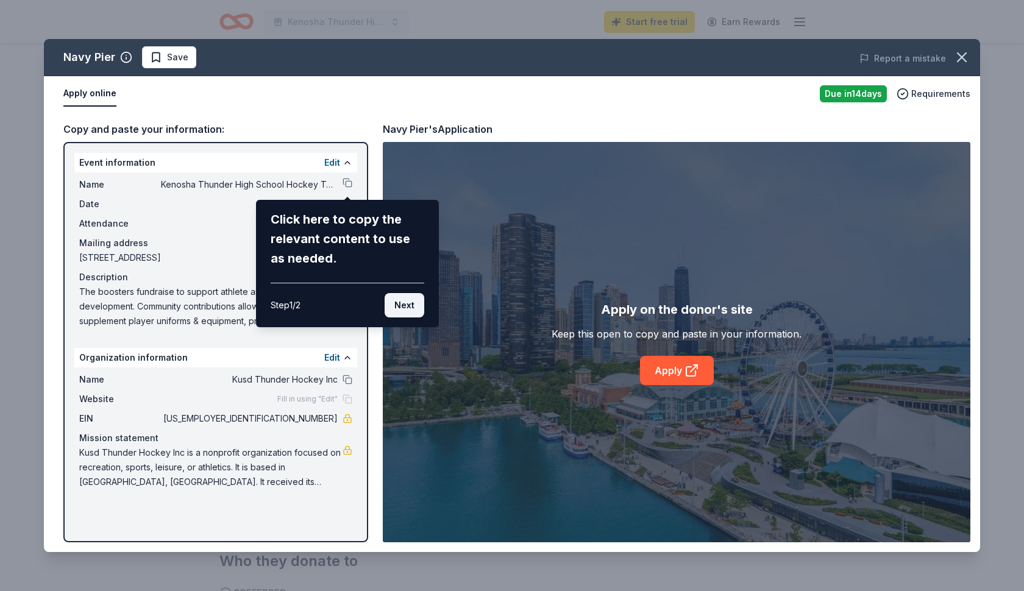
click at [400, 312] on button "Next" at bounding box center [404, 305] width 40 height 24
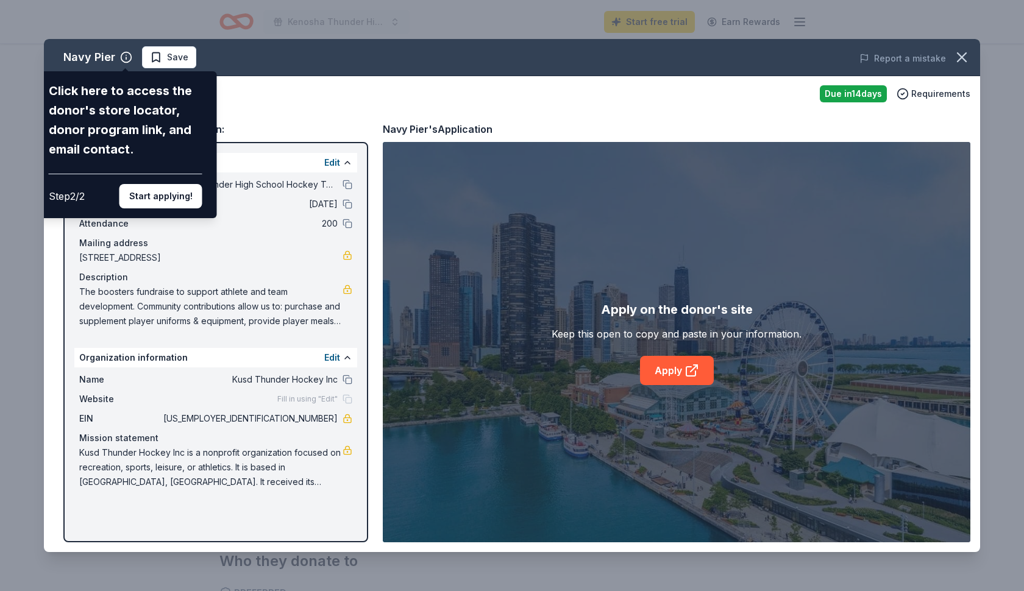
click at [305, 104] on div "Navy Pier Click here to access the donor's store locator, donor program link, a…" at bounding box center [512, 295] width 936 height 513
click at [338, 356] on div "Navy Pier Click here to access the donor's store locator, donor program link, a…" at bounding box center [512, 295] width 936 height 513
click at [344, 356] on div "Navy Pier Click here to access the donor's store locator, donor program link, a…" at bounding box center [512, 295] width 936 height 513
click at [333, 357] on div "Navy Pier Click here to access the donor's store locator, donor program link, a…" at bounding box center [512, 295] width 936 height 513
click at [333, 358] on div "Navy Pier Click here to access the donor's store locator, donor program link, a…" at bounding box center [512, 295] width 936 height 513
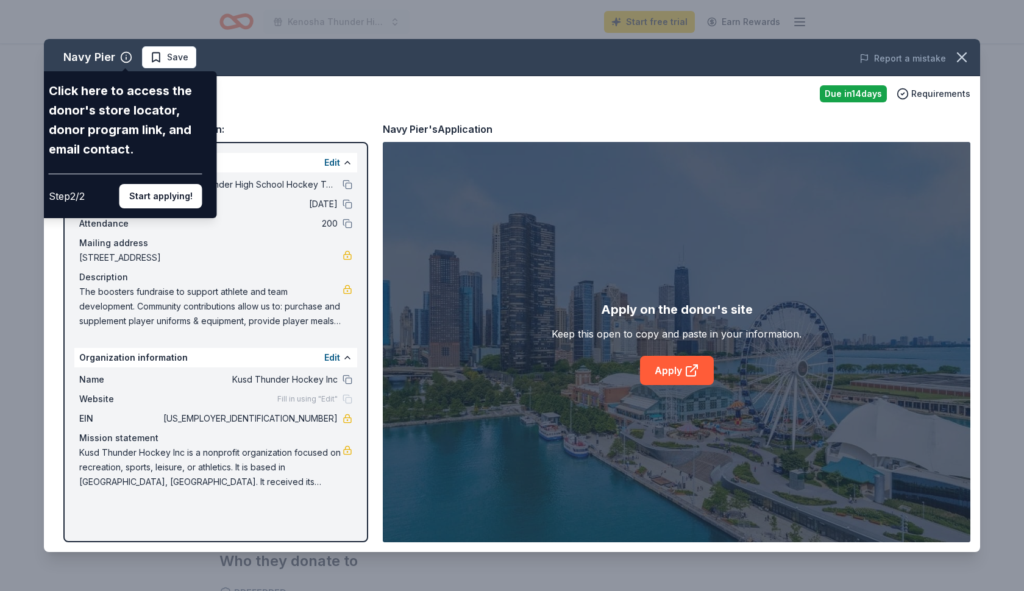
click at [333, 358] on div "Navy Pier Click here to access the donor's store locator, donor program link, a…" at bounding box center [512, 295] width 936 height 513
click at [348, 450] on div "Navy Pier Click here to access the donor's store locator, donor program link, a…" at bounding box center [512, 295] width 936 height 513
click at [349, 450] on div "Navy Pier Click here to access the donor's store locator, donor program link, a…" at bounding box center [512, 295] width 936 height 513
click at [336, 358] on div "Navy Pier Click here to access the donor's store locator, donor program link, a…" at bounding box center [512, 295] width 936 height 513
click at [215, 356] on div "Navy Pier Click here to access the donor's store locator, donor program link, a…" at bounding box center [512, 295] width 936 height 513
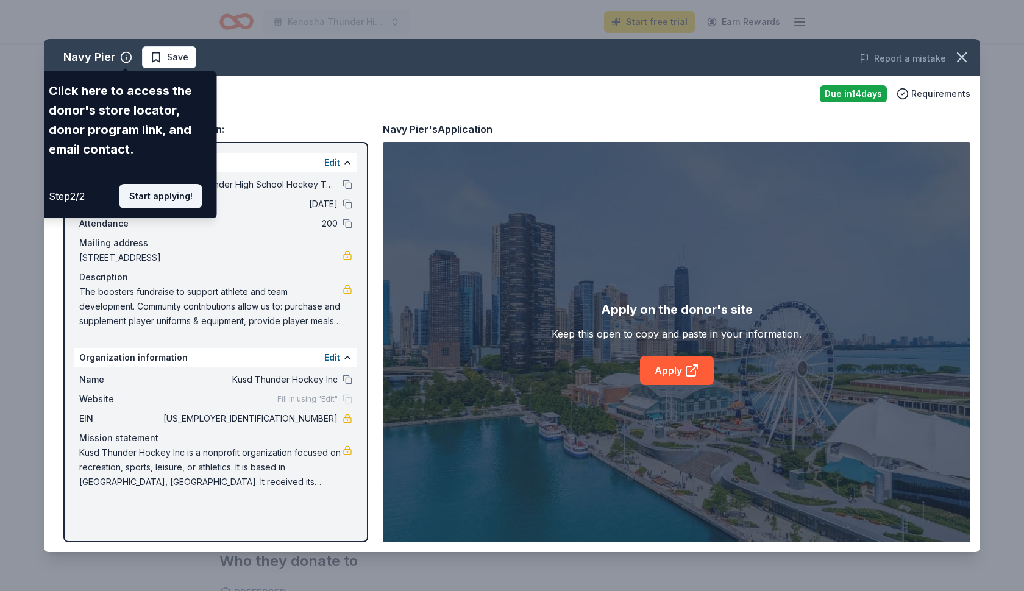
click at [170, 184] on button "Start applying!" at bounding box center [160, 196] width 83 height 24
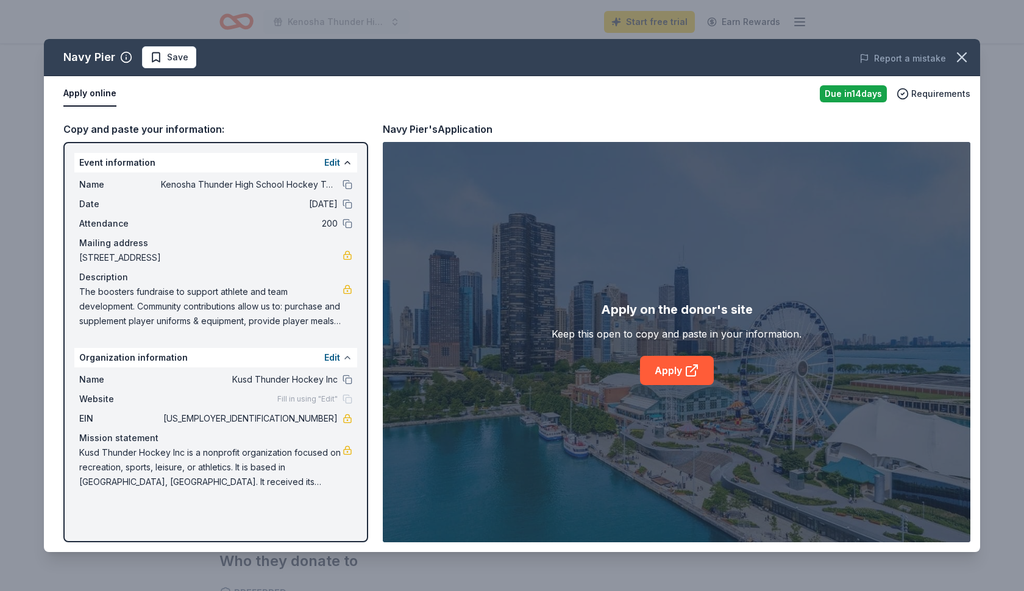
click at [345, 356] on button at bounding box center [347, 358] width 10 height 10
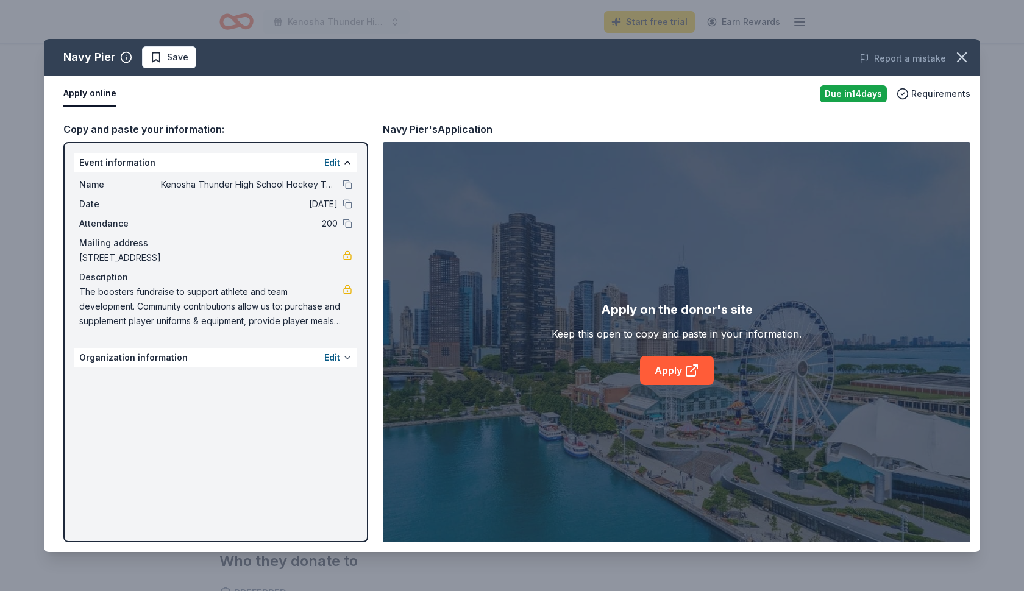
click at [345, 357] on button at bounding box center [347, 358] width 10 height 10
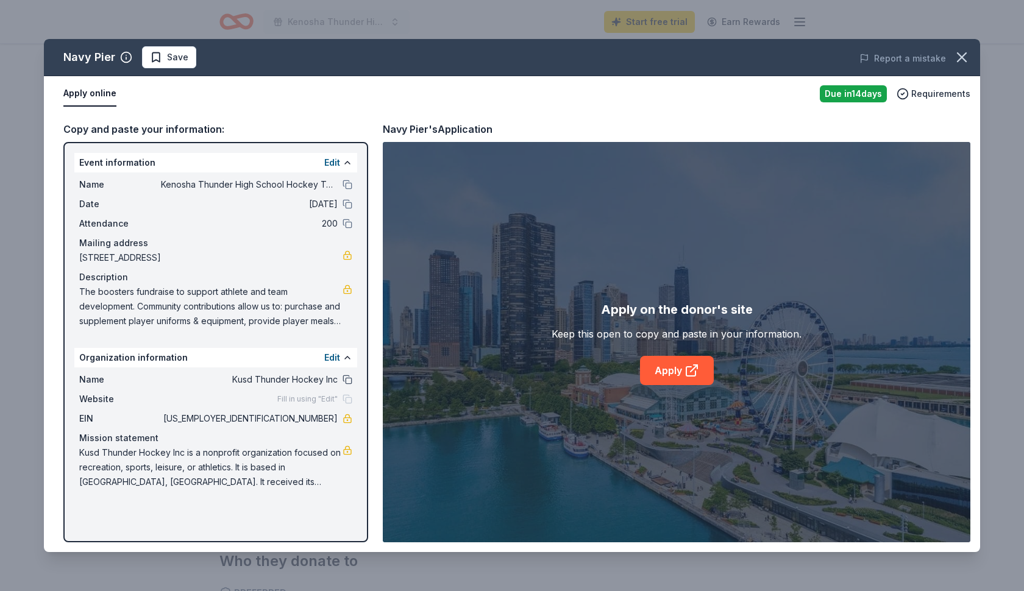
click at [345, 379] on button at bounding box center [347, 380] width 10 height 10
click at [346, 396] on div "Fill in using "Edit"" at bounding box center [314, 399] width 75 height 10
click at [647, 375] on link "Apply" at bounding box center [677, 370] width 74 height 29
click at [346, 449] on link at bounding box center [347, 450] width 10 height 10
click at [670, 375] on link "Apply" at bounding box center [677, 370] width 74 height 29
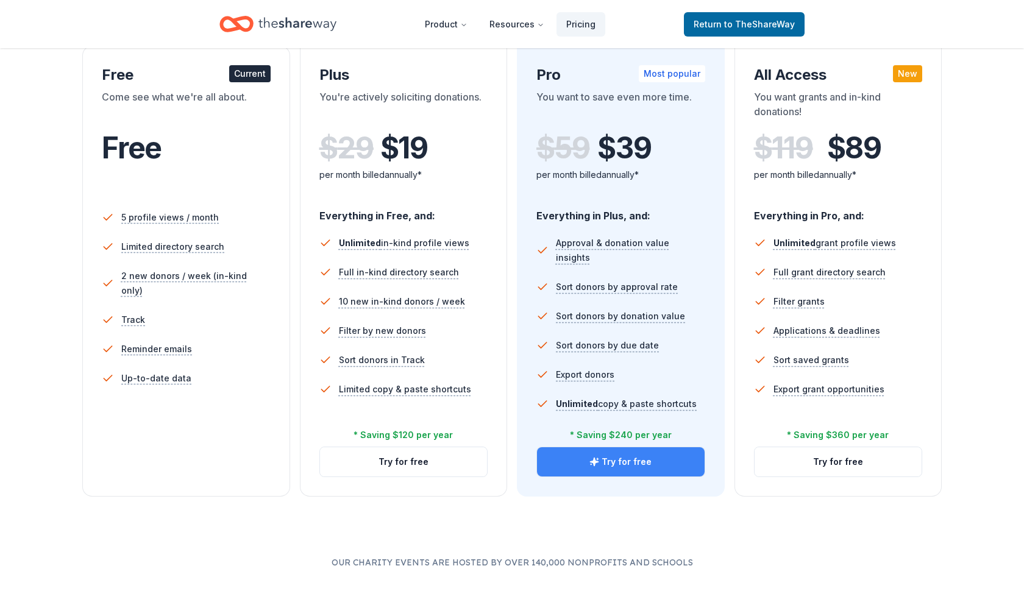
scroll to position [213, 0]
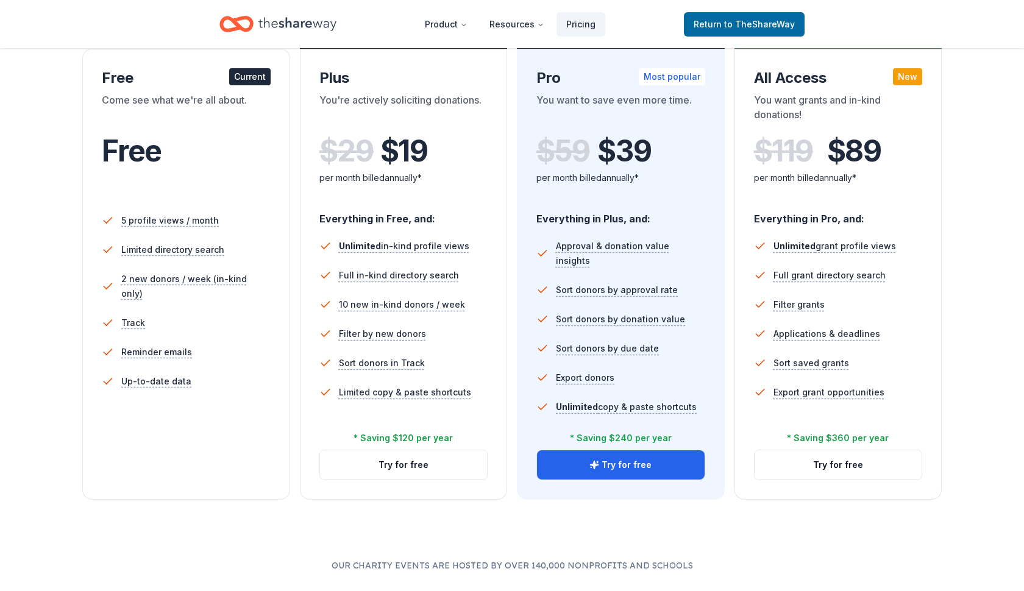
click at [254, 186] on div "Free" at bounding box center [186, 167] width 169 height 67
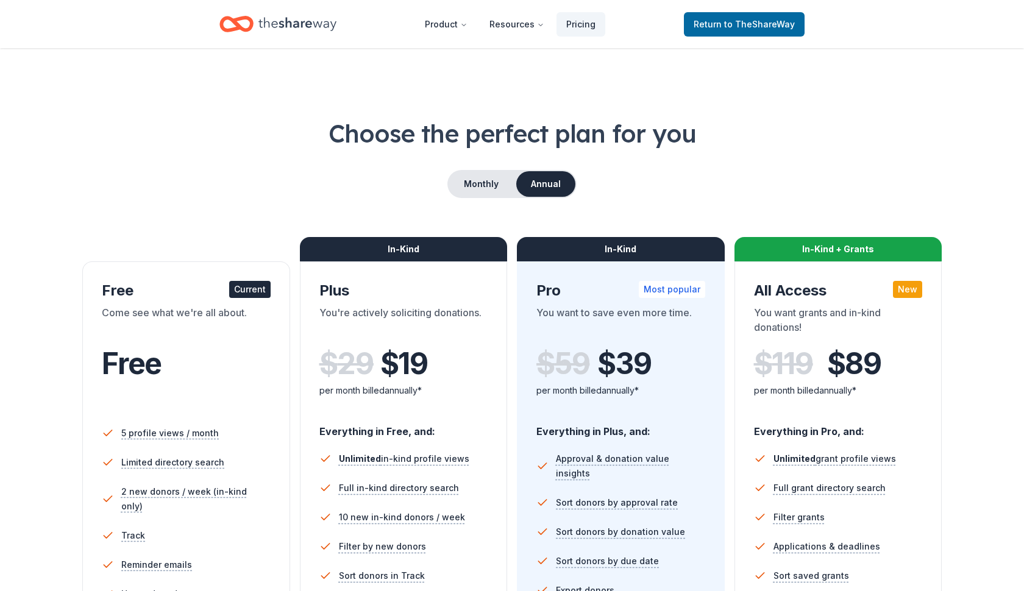
scroll to position [0, 0]
click at [720, 23] on span "Return to TheShareWay" at bounding box center [743, 24] width 101 height 15
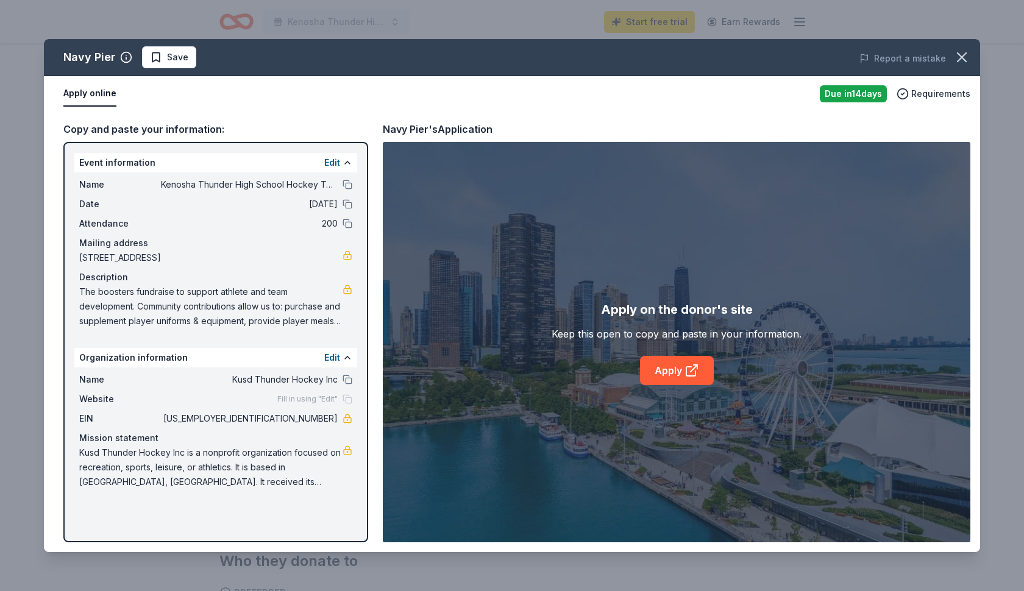
scroll to position [257, 0]
click at [668, 369] on link "Apply" at bounding box center [677, 370] width 74 height 29
